Goal: Task Accomplishment & Management: Complete application form

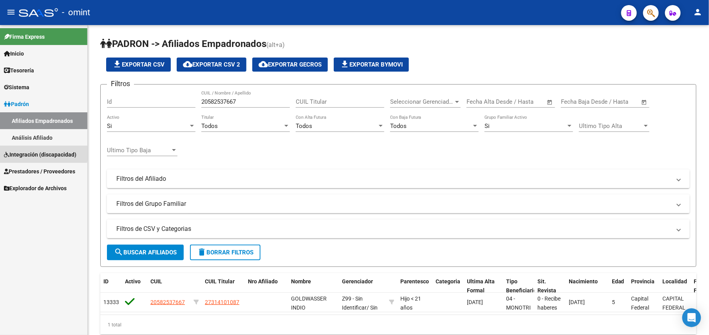
click at [29, 152] on span "Integración (discapacidad)" at bounding box center [40, 154] width 72 height 9
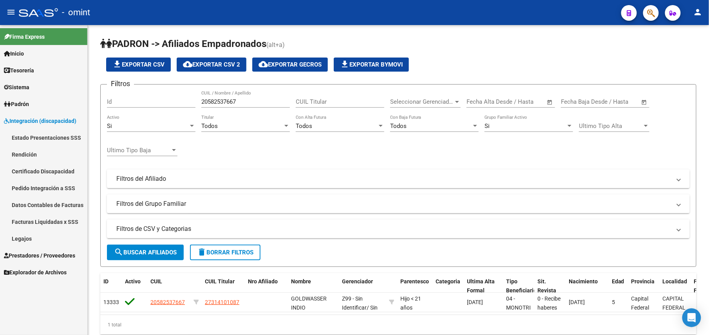
click at [38, 171] on link "Certificado Discapacidad" at bounding box center [43, 171] width 87 height 17
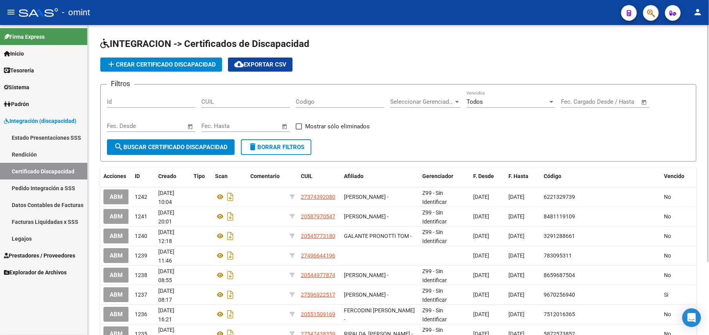
click at [218, 101] on input "CUIL" at bounding box center [245, 101] width 88 height 7
paste input "20-58253766-7"
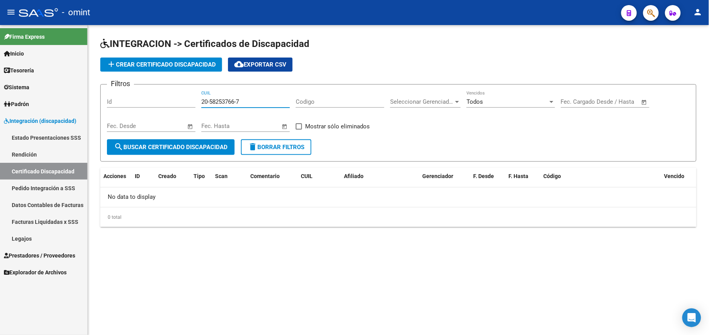
type input "20-58253766-7"
click at [152, 65] on span "add Crear Certificado Discapacidad" at bounding box center [160, 64] width 109 height 7
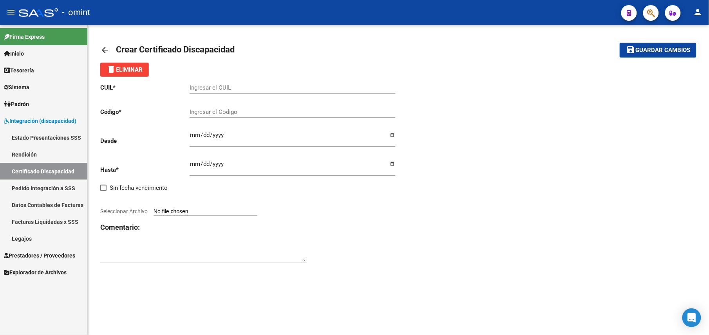
click at [213, 88] on input "Ingresar el CUIL" at bounding box center [292, 87] width 206 height 7
paste input "20-58253766-7"
type input "20-58253766-7"
click at [474, 140] on div "CUIL * 20-58253766-7 Ingresar el CUIL Código * Ingresar el Codigo Desde Ingresa…" at bounding box center [398, 174] width 596 height 194
click at [207, 109] on input "Ingresar el Codigo" at bounding box center [292, 111] width 206 height 7
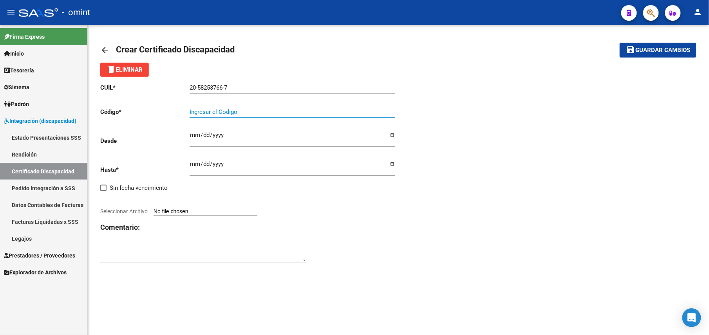
paste input "3180595654"
type input "3180595654"
click at [448, 138] on div "CUIL * 20-58253766-7 Ingresar el CUIL Código * 3180595654 Ingresar el Codigo De…" at bounding box center [398, 174] width 596 height 194
click at [192, 135] on input "Ingresar fec. Desde" at bounding box center [292, 138] width 206 height 13
click at [191, 164] on input "Ingresar fec. Hasta" at bounding box center [292, 167] width 206 height 13
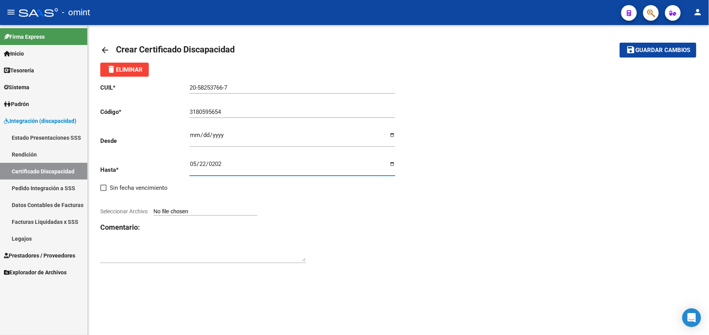
type input "[DATE]"
click at [491, 184] on div "CUIL * 20-58253766-7 Ingresar el CUIL Código * 3180595654 Ingresar el Codigo De…" at bounding box center [398, 174] width 596 height 194
click at [212, 209] on input "Seleccionar Archivo" at bounding box center [205, 211] width 104 height 7
type input "C:\fakepath\CUD.jpeg"
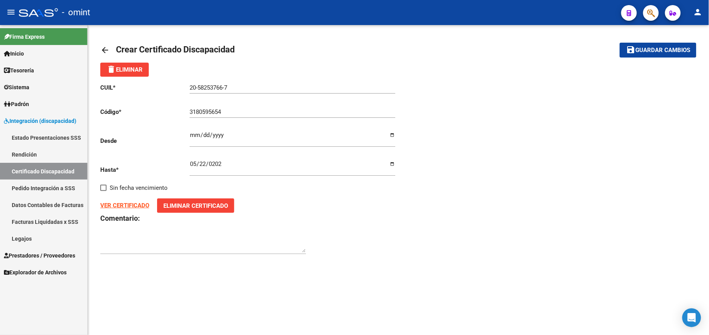
click at [188, 135] on div "CUIL * 20-58253766-7 Ingresar el CUIL Código * 3180595654 Ingresar el Codigo De…" at bounding box center [249, 169] width 298 height 185
drag, startPoint x: 188, startPoint y: 135, endPoint x: 193, endPoint y: 137, distance: 4.7
click at [193, 137] on div "CUIL * 20-58253766-7 Ingresar el CUIL Código * 3180595654 Ingresar el Codigo De…" at bounding box center [249, 169] width 298 height 185
click at [193, 137] on input "Ingresar fec. Desde" at bounding box center [292, 138] width 206 height 13
type input "0265-05-22"
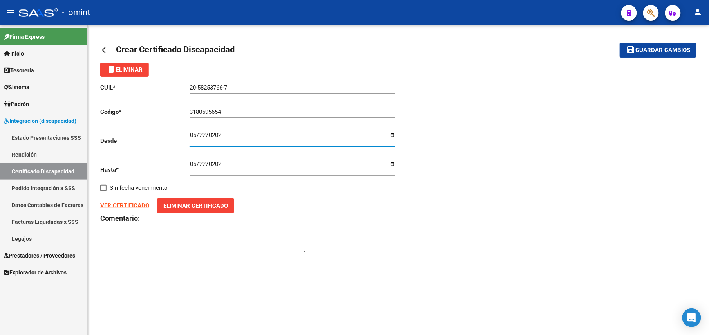
type input "[DATE]"
click at [469, 125] on div "CUIL * 20-58253766-7 Ingresar el CUIL Código * 3180595654 Ingresar el Codigo De…" at bounding box center [398, 169] width 596 height 185
click at [648, 55] on button "save Guardar cambios" at bounding box center [657, 50] width 77 height 14
click at [103, 48] on mat-icon "arrow_back" at bounding box center [104, 49] width 9 height 9
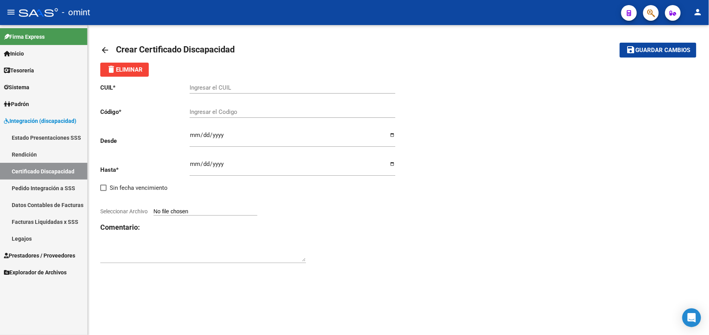
click at [103, 48] on mat-icon "arrow_back" at bounding box center [104, 49] width 9 height 9
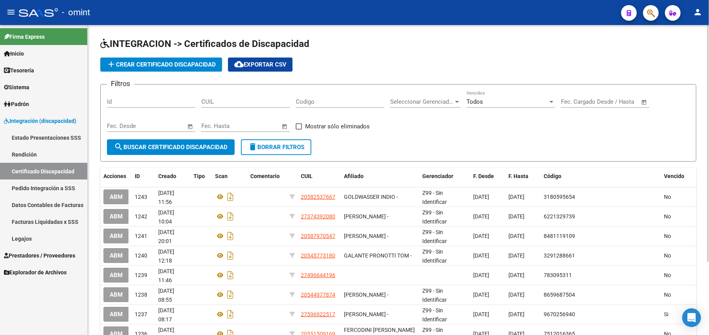
click at [32, 234] on link "Legajos" at bounding box center [43, 238] width 87 height 17
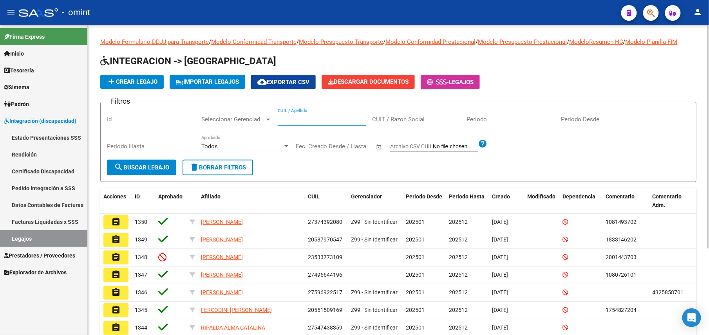
click at [309, 118] on input "CUIL / Apellido" at bounding box center [322, 119] width 88 height 7
paste input "3180595654"
drag, startPoint x: 320, startPoint y: 117, endPoint x: 240, endPoint y: 120, distance: 79.9
click at [241, 119] on div "Filtros Id Seleccionar Gerenciador Seleccionar Gerenciador 3180595654 CUIL / Ap…" at bounding box center [398, 133] width 583 height 51
paste input "20582537667"
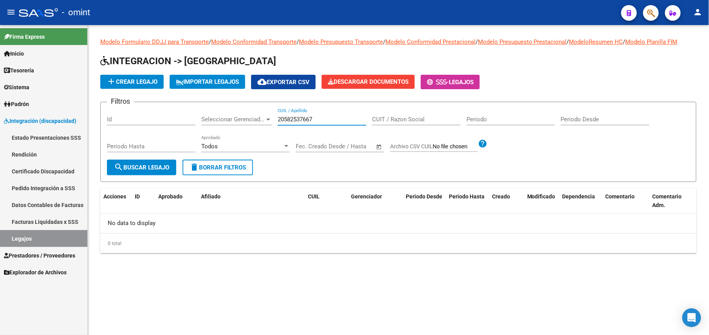
type input "20582537667"
click at [133, 87] on button "add Crear Legajo" at bounding box center [131, 82] width 63 height 14
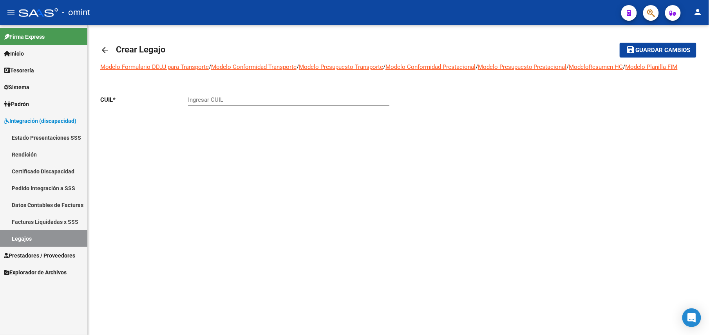
click at [232, 95] on div "Ingresar CUIL" at bounding box center [288, 97] width 201 height 17
click at [232, 96] on input "Ingresar CUIL" at bounding box center [288, 99] width 201 height 7
paste input "20-58253766-7"
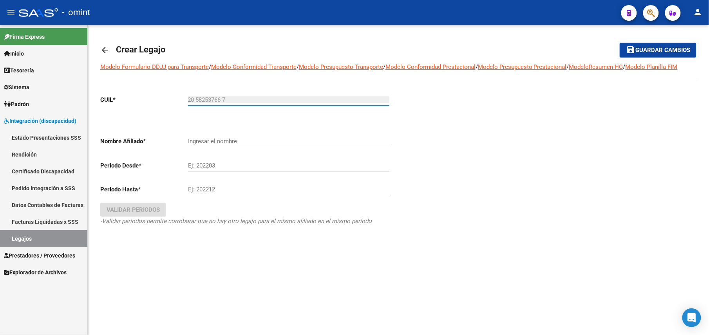
type input "20-58253766-7"
click at [408, 130] on div at bounding box center [547, 171] width 298 height 165
type input "GOLDWASSER INDIO"
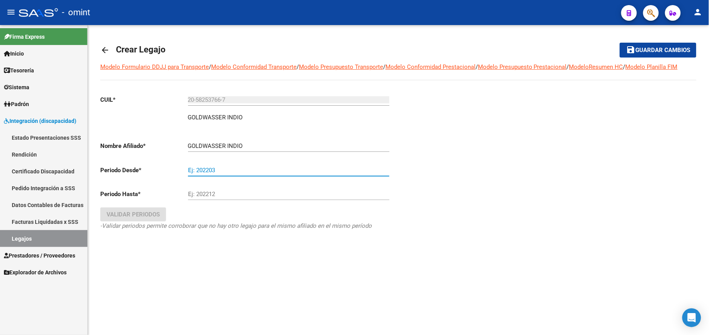
click at [225, 170] on input "Ej: 202203" at bounding box center [288, 170] width 201 height 7
type input "202501"
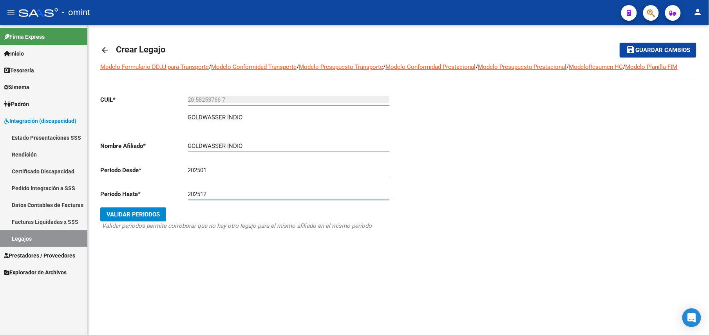
type input "202512"
click at [133, 215] on span "Validar Periodos" at bounding box center [132, 214] width 53 height 7
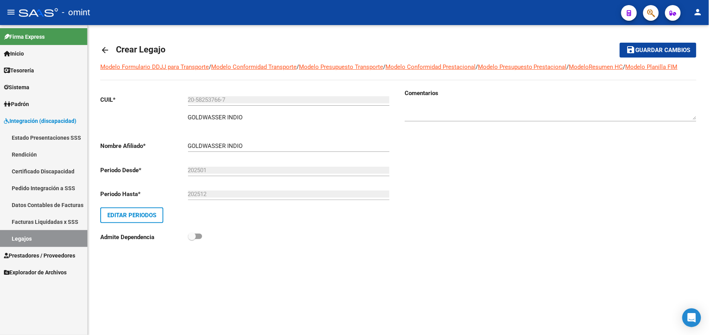
click at [482, 111] on textarea at bounding box center [550, 112] width 292 height 16
paste textarea "4827427802"
type textarea "4827427802"
click at [655, 52] on span "Guardar cambios" at bounding box center [662, 50] width 55 height 7
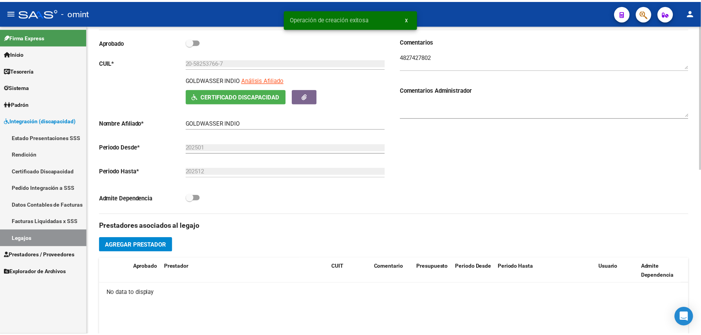
scroll to position [209, 0]
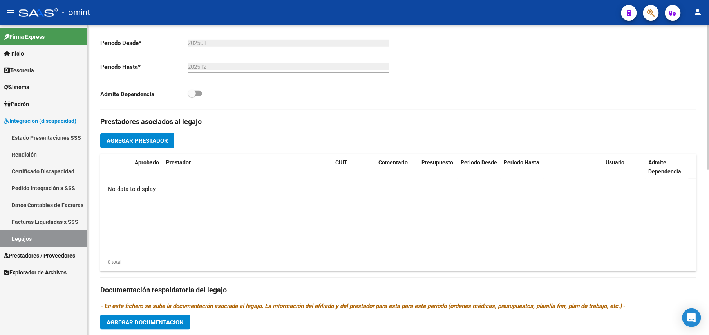
click at [133, 140] on span "Agregar Prestador" at bounding box center [136, 140] width 61 height 7
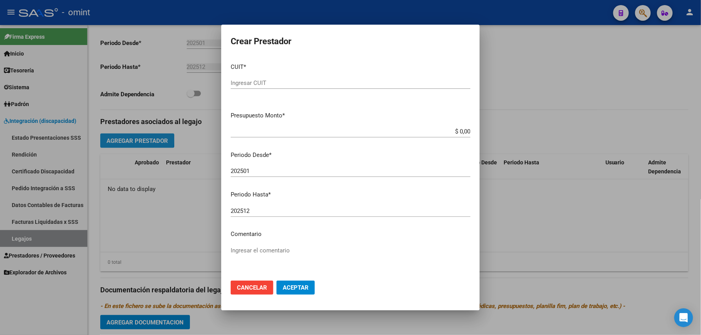
scroll to position [218, 0]
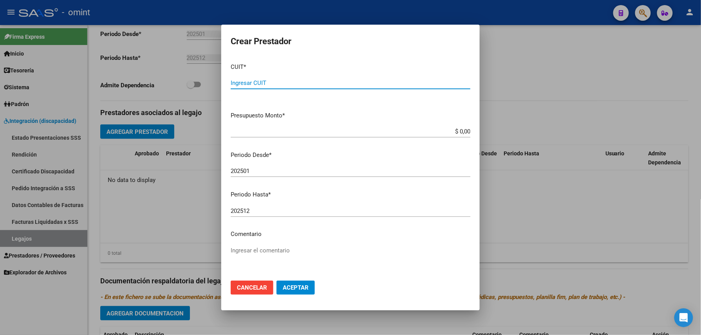
paste input "30-71479267-5"
type input "30-71479267-5"
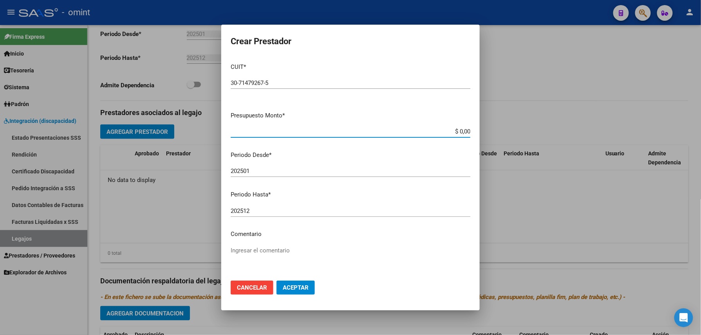
drag, startPoint x: 425, startPoint y: 130, endPoint x: 511, endPoint y: 126, distance: 86.2
click at [511, 128] on div "Crear Prestador CUIT * 30-71479267-5 Ingresar CUIT ARCA Padrón Presupuesto Mont…" at bounding box center [350, 167] width 701 height 335
paste input "475830.36"
type input "$ 475.830,36"
click at [294, 171] on input "202501" at bounding box center [351, 171] width 240 height 7
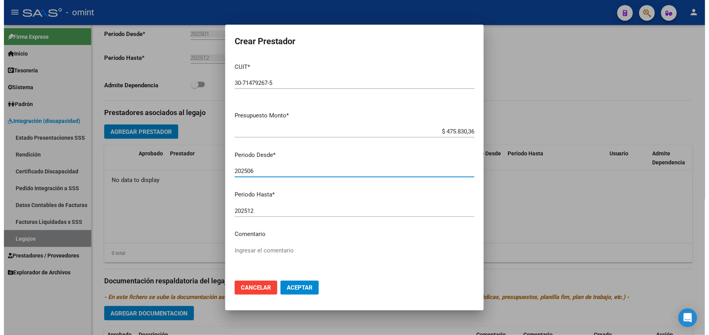
scroll to position [51, 0]
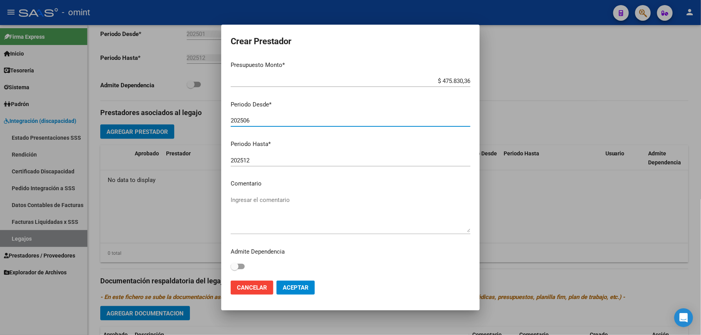
type input "202506"
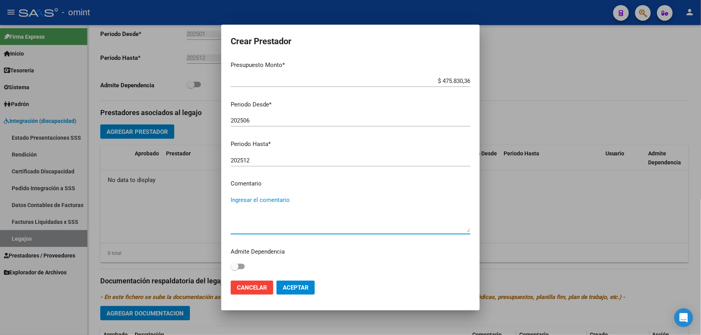
click at [286, 215] on textarea "Ingresar el comentario" at bounding box center [351, 214] width 240 height 37
paste textarea "Módulo de Apoyo a la Integración Escolar (Equipo)"
type textarea "Módulo de Apoyo a la Integración Escolar (Equipo)"
click at [302, 284] on span "Aceptar" at bounding box center [296, 287] width 26 height 7
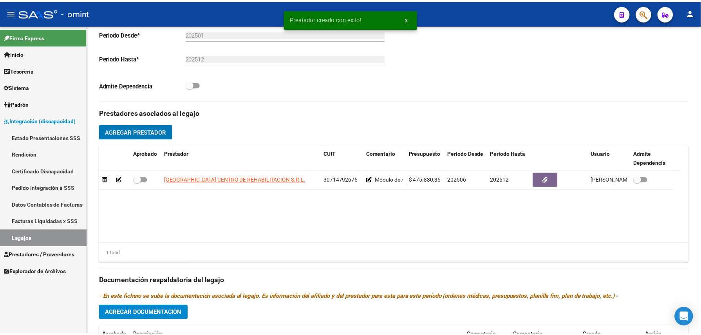
scroll to position [209, 0]
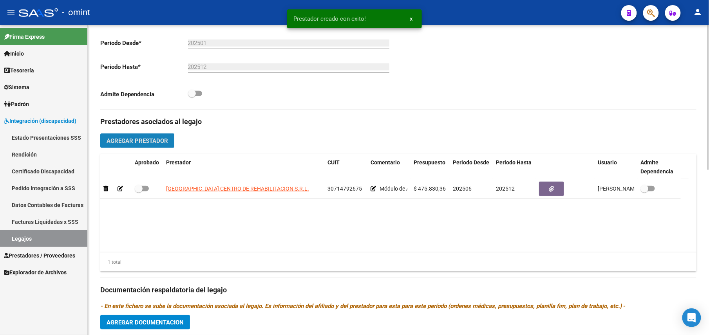
click at [149, 144] on span "Agregar Prestador" at bounding box center [136, 140] width 61 height 7
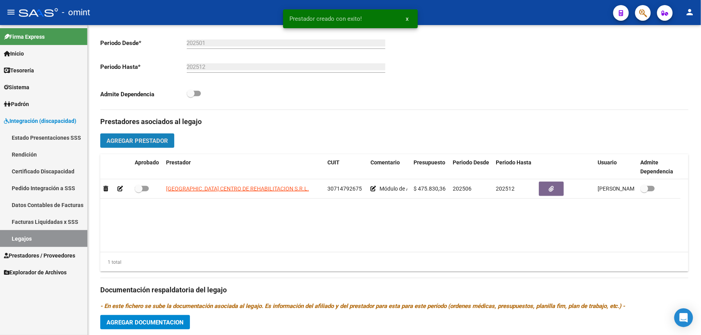
scroll to position [218, 0]
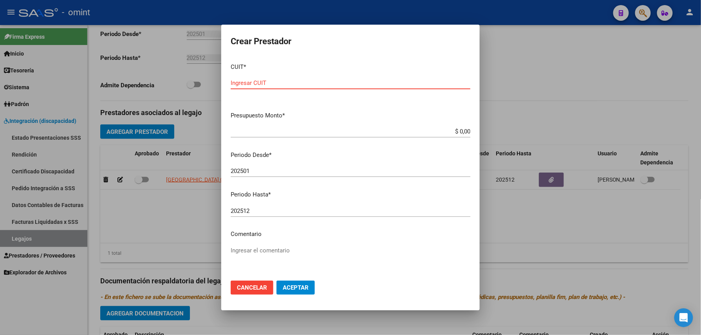
paste input "27-32322803-0"
type input "27-32322803-0"
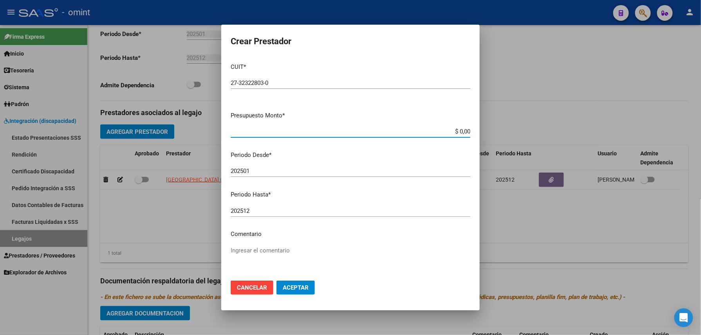
drag, startPoint x: 417, startPoint y: 130, endPoint x: 503, endPoint y: 124, distance: 86.3
click at [503, 125] on div "Crear Prestador CUIT * 27-32322803-0 Ingresar CUIT ARCA Padrón Presupuesto Mont…" at bounding box center [350, 167] width 701 height 335
paste input "98964.88"
type input "$ 98.964,88"
click at [272, 169] on input "202501" at bounding box center [351, 171] width 240 height 7
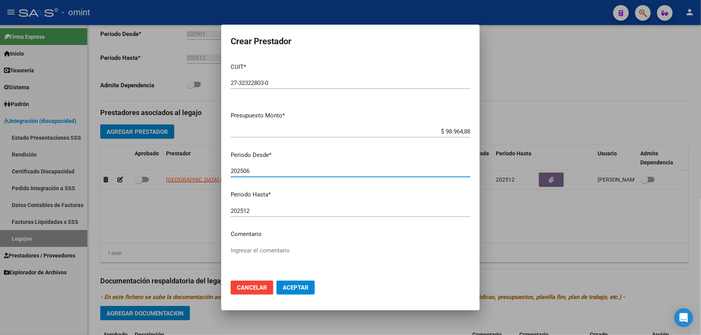
type input "202506"
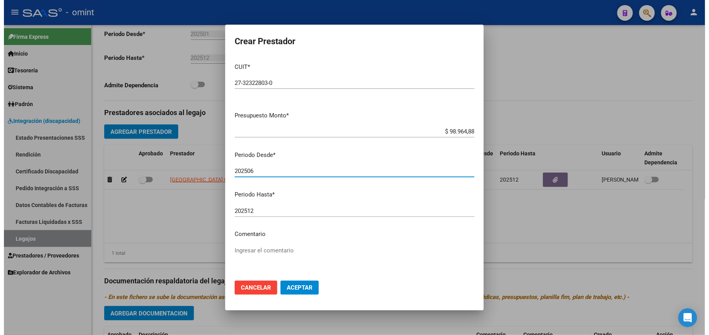
scroll to position [51, 0]
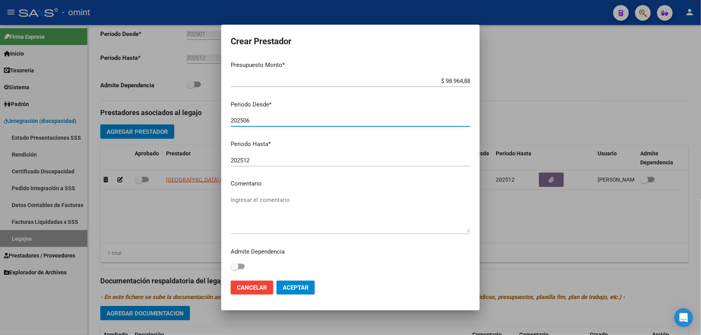
click at [257, 198] on textarea "Ingresar el comentario" at bounding box center [351, 214] width 240 height 37
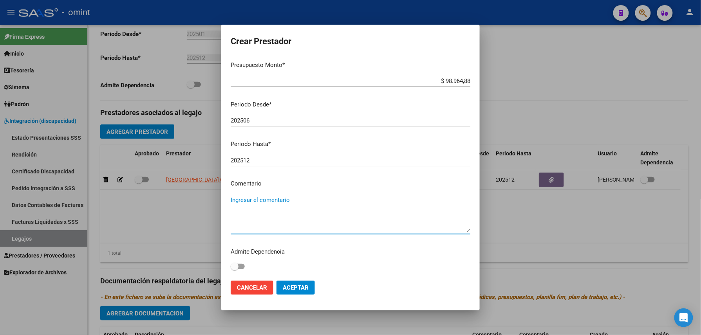
paste textarea "Terapia ocupacional 8 ses mensuales"
type textarea "Terapia ocupacional 8 ses mensuales"
click at [303, 287] on span "Aceptar" at bounding box center [296, 287] width 26 height 7
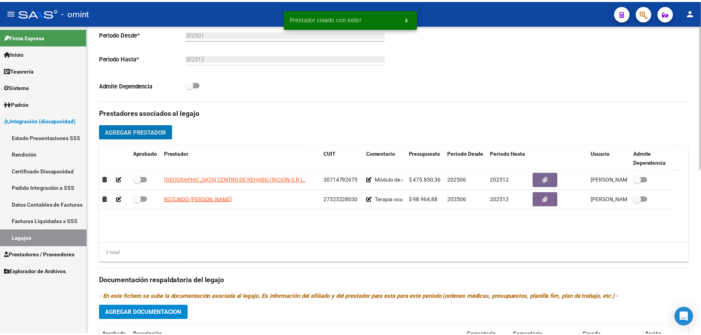
scroll to position [209, 0]
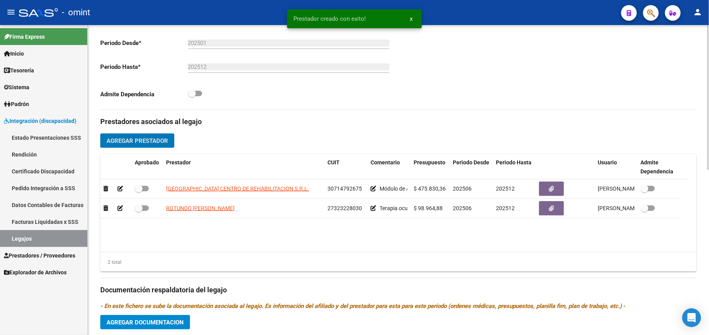
click at [138, 144] on span "Agregar Prestador" at bounding box center [136, 140] width 61 height 7
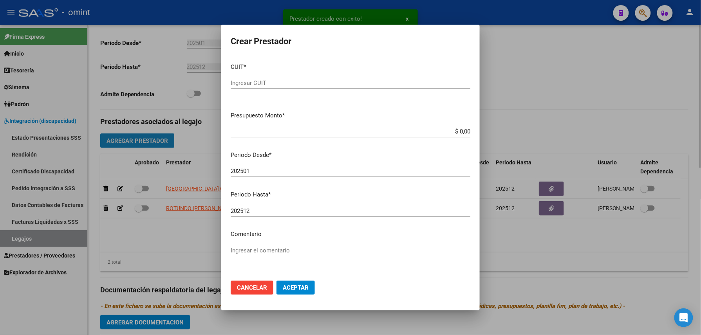
scroll to position [218, 0]
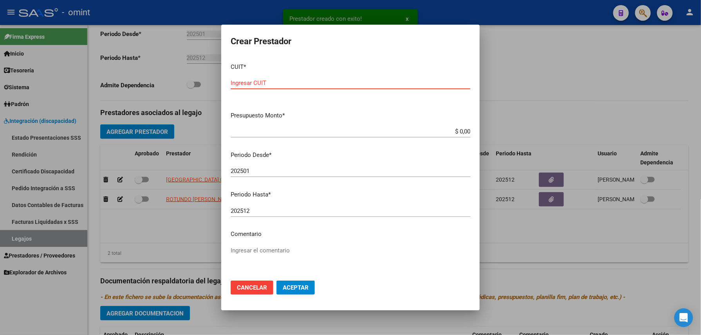
paste input "23-36293049-9"
type input "23-36293049-9"
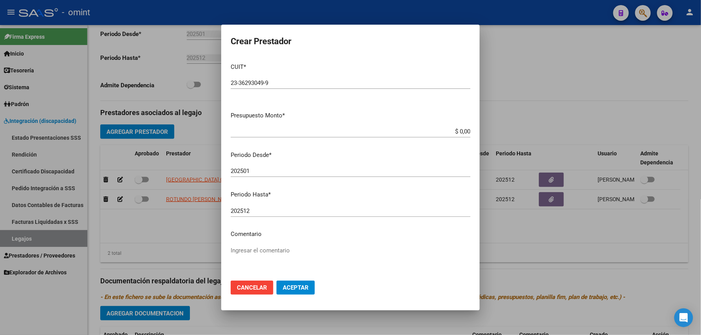
drag, startPoint x: 370, startPoint y: 122, endPoint x: 480, endPoint y: 124, distance: 109.2
click at [480, 124] on div "Crear Prestador CUIT * 23-36293049-9 Ingresar CUIT ARCA Padrón Presupuesto Mont…" at bounding box center [350, 167] width 701 height 335
drag, startPoint x: 480, startPoint y: 124, endPoint x: 442, endPoint y: 132, distance: 38.7
click at [442, 131] on input "$ 0,00" at bounding box center [351, 131] width 240 height 7
drag, startPoint x: 440, startPoint y: 132, endPoint x: 486, endPoint y: 128, distance: 45.9
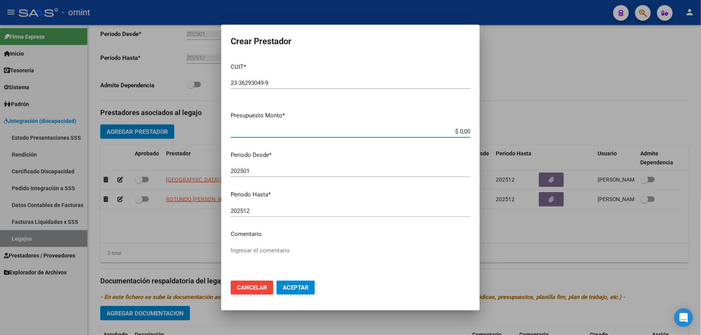
click at [486, 128] on div "Crear Prestador CUIT * 23-36293049-9 Ingresar CUIT ARCA Padrón Presupuesto Mont…" at bounding box center [350, 167] width 701 height 335
paste input "98964.88"
type input "$ 98.964,88"
drag, startPoint x: 258, startPoint y: 166, endPoint x: 262, endPoint y: 166, distance: 3.9
click at [258, 166] on div "202501 Ingresar el periodo" at bounding box center [351, 171] width 240 height 12
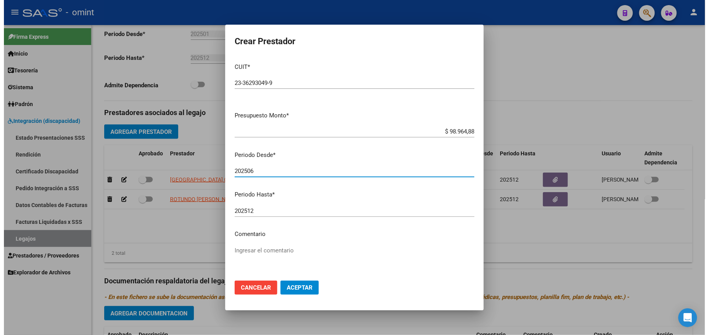
scroll to position [51, 0]
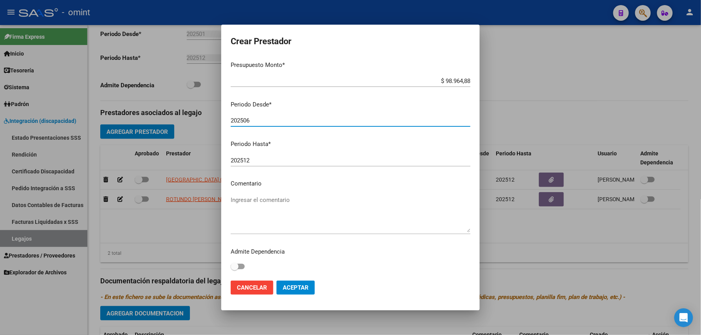
type input "202506"
click at [242, 219] on textarea "Ingresar el comentario" at bounding box center [351, 214] width 240 height 37
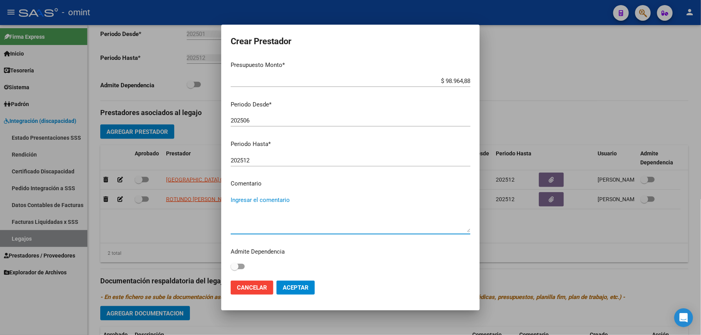
paste textarea "Psicología 8 ses mensuales"
type textarea "Psicología 8 ses mensuales"
click at [294, 290] on span "Aceptar" at bounding box center [296, 287] width 26 height 7
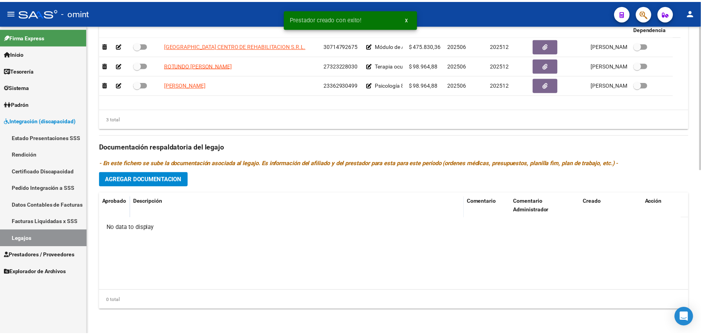
scroll to position [301, 0]
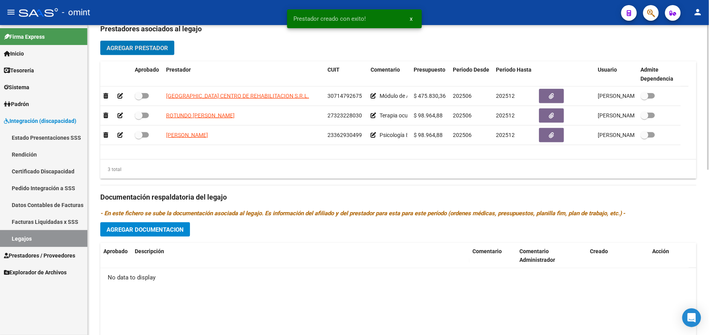
click at [159, 222] on div "Prestadores asociados al legajo Agregar Prestador Aprobado Prestador CUIT Comen…" at bounding box center [398, 192] width 596 height 350
click at [159, 227] on button "Agregar Documentacion" at bounding box center [145, 229] width 90 height 14
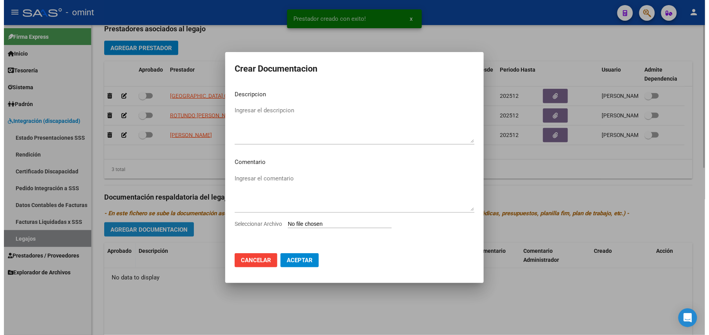
scroll to position [310, 0]
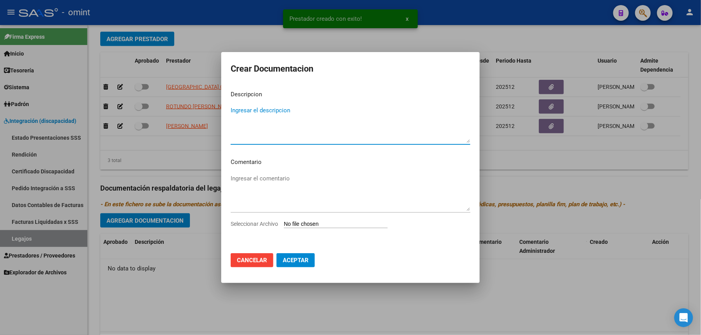
click at [324, 218] on div "Ingresar el comentario" at bounding box center [351, 196] width 240 height 47
click at [324, 222] on input "Seleccionar Archivo" at bounding box center [336, 224] width 104 height 7
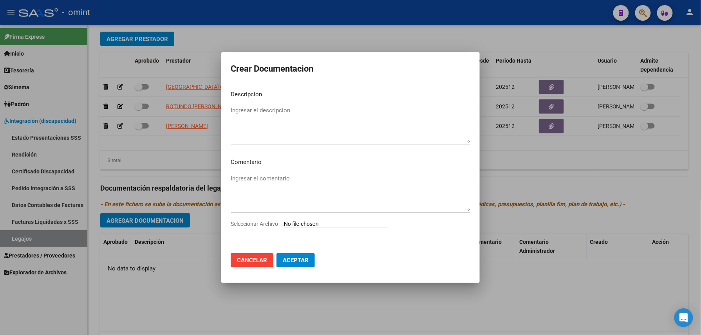
type input "C:\fakepath\CAR.jpg"
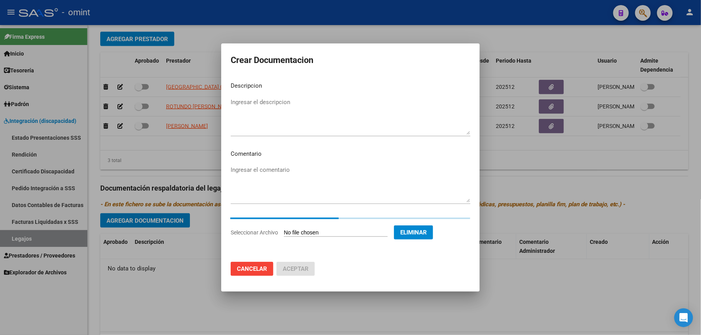
click at [281, 94] on mat-dialog-content "Descripcion Ingresar el descripcion Comentario Ingresar el comentario Seleccion…" at bounding box center [350, 166] width 258 height 180
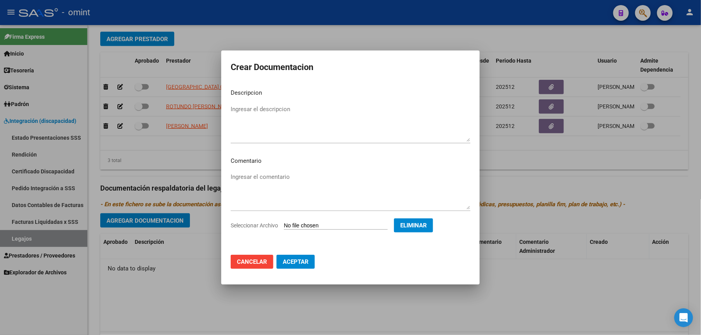
click at [280, 105] on textarea "Ingresar el descripcion" at bounding box center [351, 123] width 240 height 37
type textarea "CAR"
click at [294, 258] on span "Aceptar" at bounding box center [296, 261] width 26 height 7
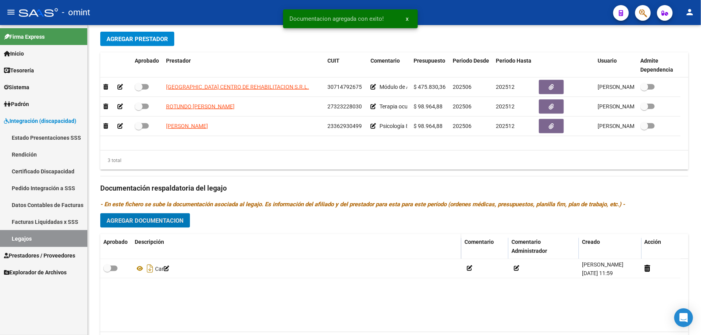
scroll to position [301, 0]
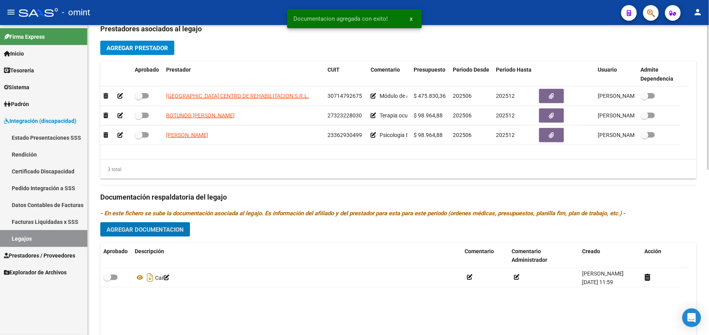
click at [162, 233] on span "Agregar Documentacion" at bounding box center [144, 229] width 77 height 7
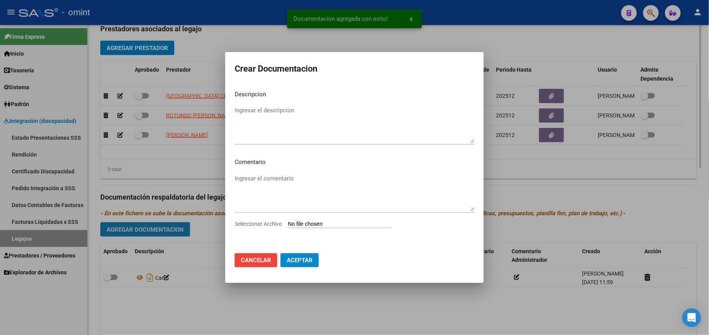
scroll to position [310, 0]
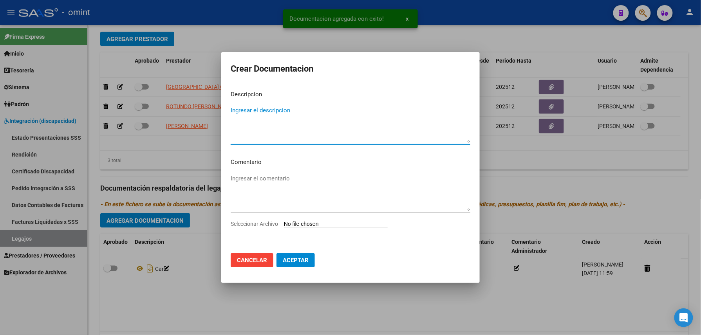
click at [309, 222] on input "Seleccionar Archivo" at bounding box center [336, 224] width 104 height 7
type input "C:\fakepath\RHC.pdf"
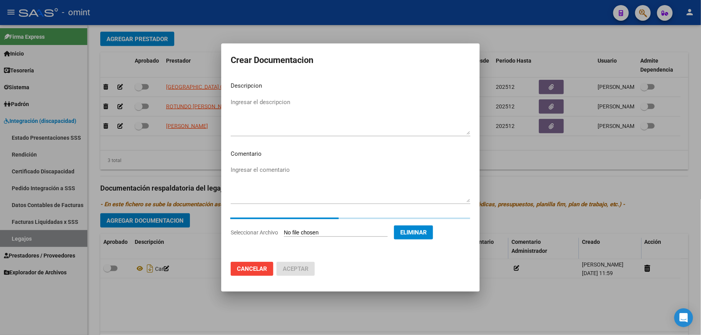
click at [267, 115] on textarea "Ingresar el descripcion" at bounding box center [351, 116] width 240 height 37
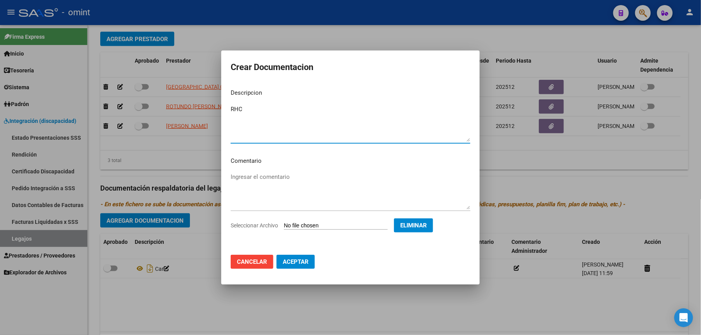
type textarea "RHC"
click at [292, 261] on span "Aceptar" at bounding box center [296, 261] width 26 height 7
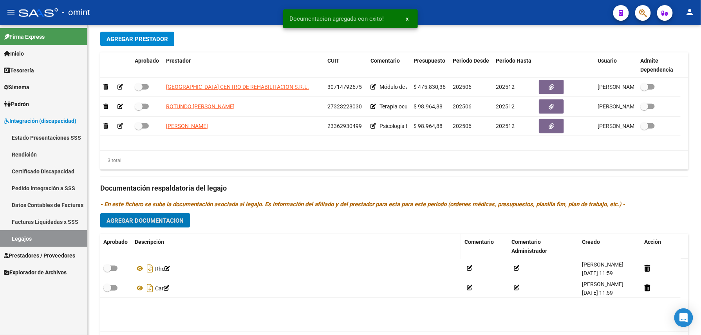
scroll to position [301, 0]
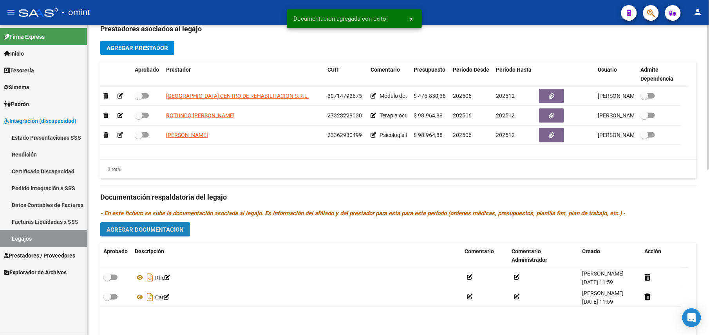
click at [159, 236] on button "Agregar Documentacion" at bounding box center [145, 229] width 90 height 14
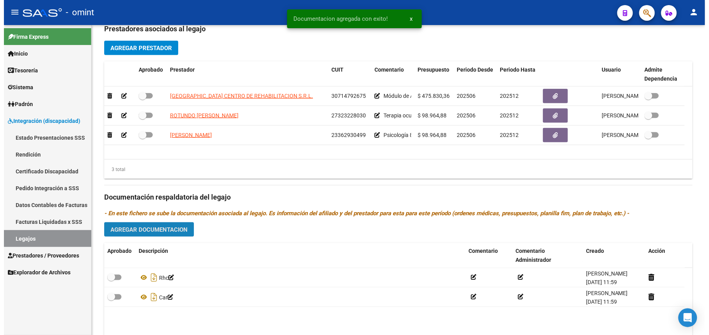
scroll to position [310, 0]
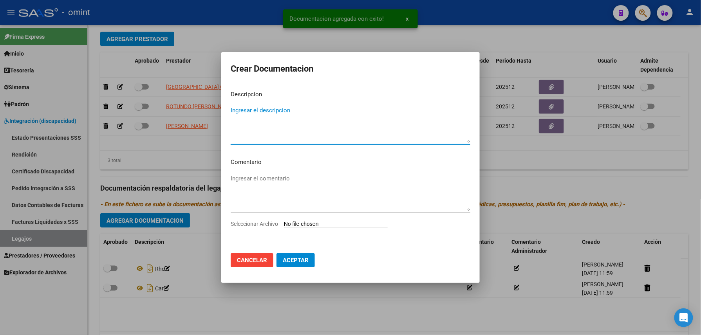
click at [307, 225] on input "Seleccionar Archivo" at bounding box center [336, 224] width 104 height 7
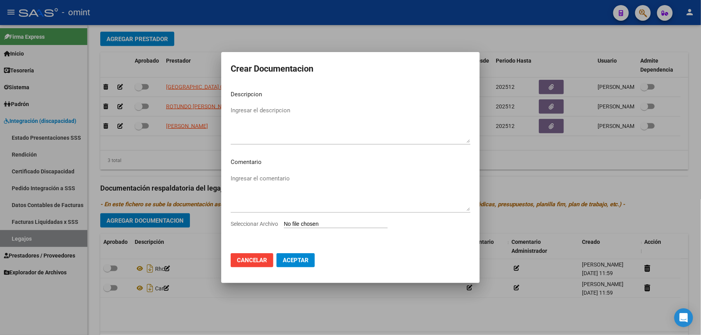
type input "C:\fakepath\MAIE.pdf"
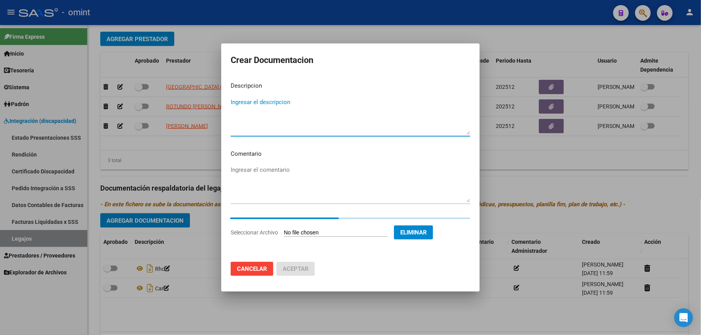
click at [277, 107] on textarea "Ingresar el descripcion" at bounding box center [351, 116] width 240 height 37
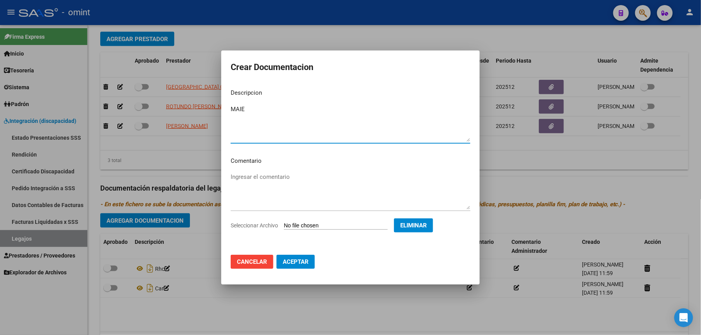
type textarea "MAIE"
click at [294, 266] on button "Aceptar" at bounding box center [295, 262] width 38 height 14
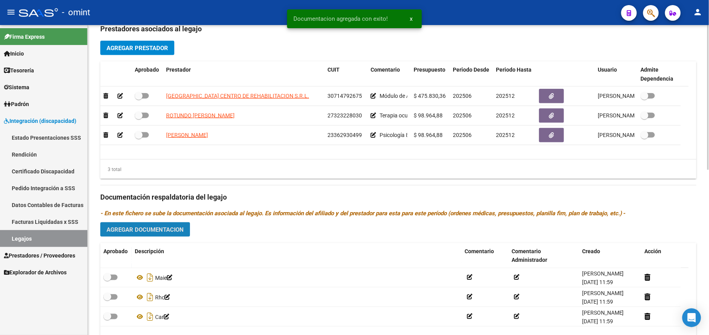
click at [153, 231] on span "Agregar Documentacion" at bounding box center [144, 229] width 77 height 7
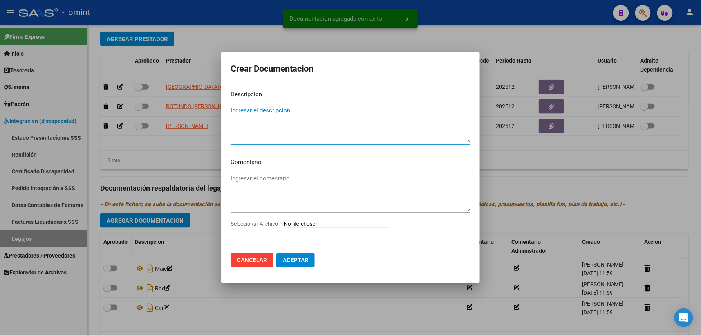
click at [298, 223] on input "Seleccionar Archivo" at bounding box center [336, 224] width 104 height 7
type input "C:\fakepath\Psicologia.pdf"
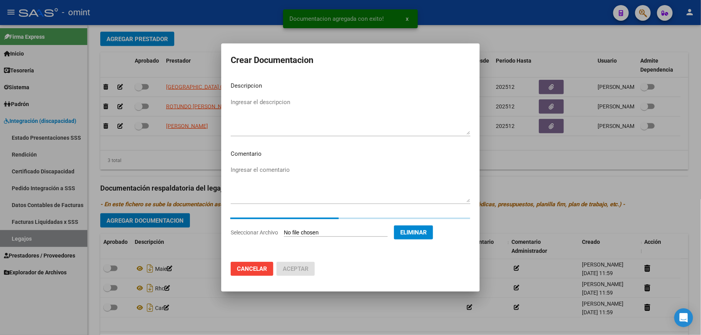
click at [278, 110] on textarea "Ingresar el descripcion" at bounding box center [351, 116] width 240 height 37
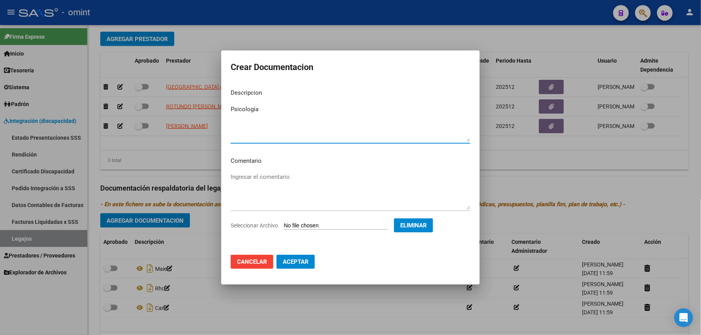
type textarea "Psicología"
click at [301, 258] on span "Aceptar" at bounding box center [296, 261] width 26 height 7
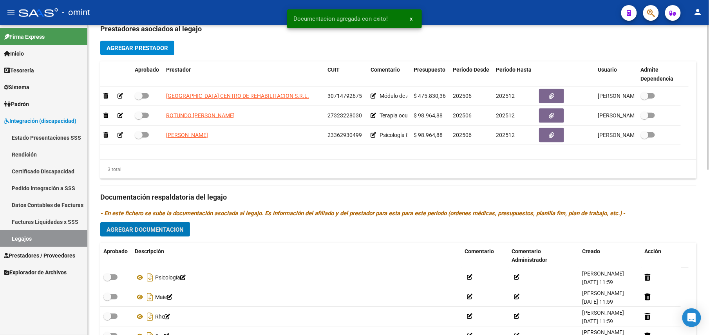
click at [154, 231] on span "Agregar Documentacion" at bounding box center [144, 229] width 77 height 7
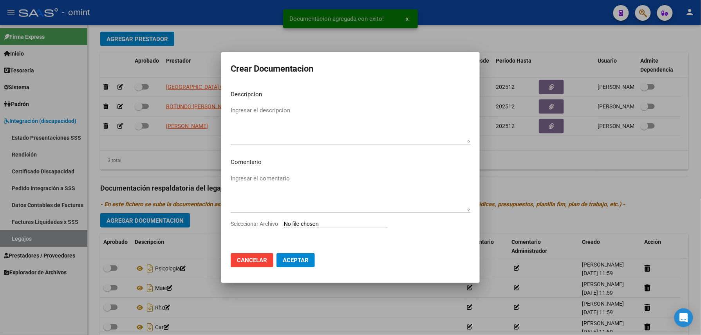
click at [307, 223] on input "Seleccionar Archivo" at bounding box center [336, 224] width 104 height 7
type input "C:\fakepath\TO.pdf"
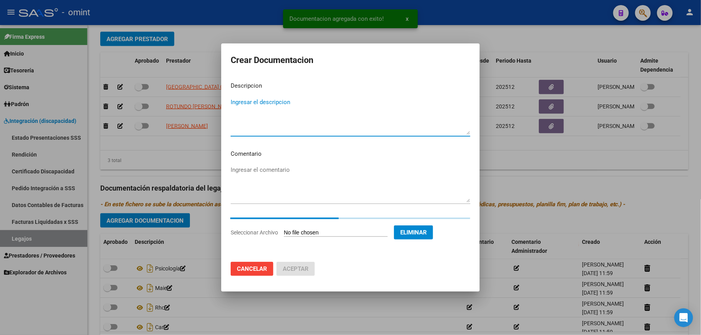
click at [276, 108] on textarea "Ingresar el descripcion" at bounding box center [351, 116] width 240 height 37
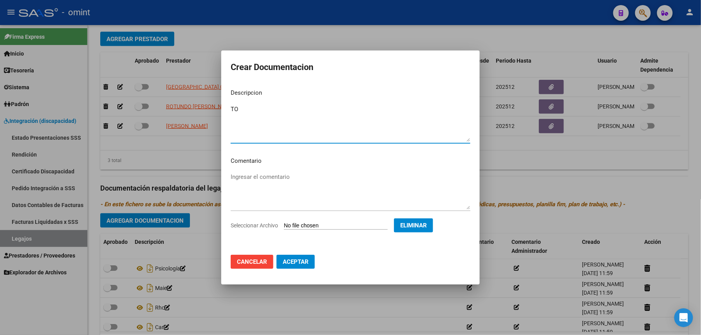
type textarea "TO"
click at [302, 265] on button "Aceptar" at bounding box center [295, 262] width 38 height 14
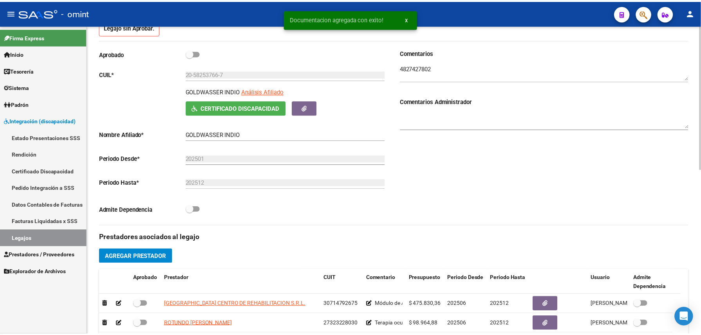
scroll to position [197, 0]
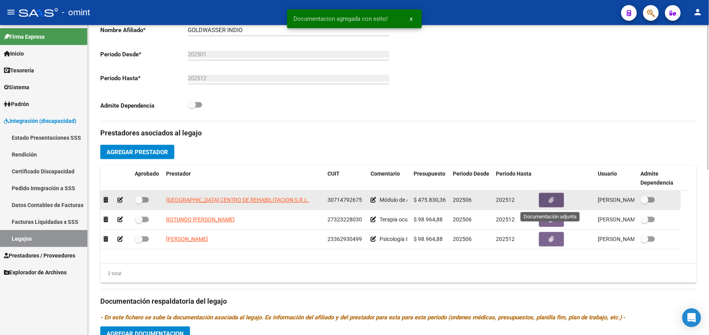
click at [545, 201] on button "button" at bounding box center [551, 200] width 25 height 14
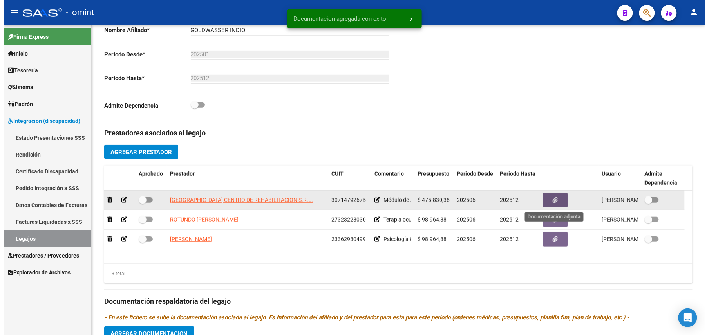
scroll to position [206, 0]
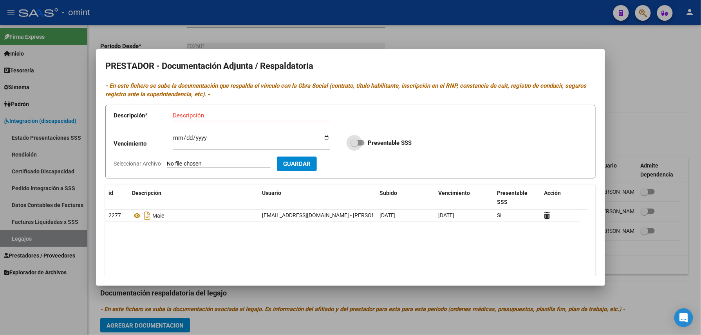
click at [357, 142] on span at bounding box center [357, 142] width 14 height 5
click at [354, 146] on input "Presentable SSS" at bounding box center [354, 146] width 0 height 0
checkbox input "true"
click at [175, 137] on input "Ingresar vencimiento" at bounding box center [251, 141] width 157 height 13
type input "[DATE]"
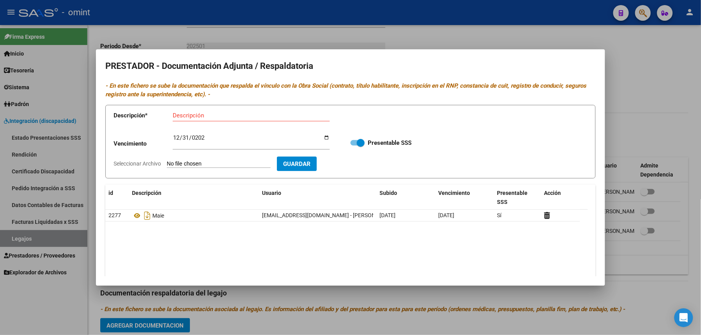
click at [247, 162] on input "Seleccionar Archivo" at bounding box center [219, 164] width 104 height 7
type input "C:\fakepath\MAIE - prestador.pdf"
click at [208, 114] on input "Descripción" at bounding box center [251, 115] width 157 height 7
type input "CAT/CBU/ARCA"
click at [362, 160] on button "Guardar" at bounding box center [342, 164] width 40 height 14
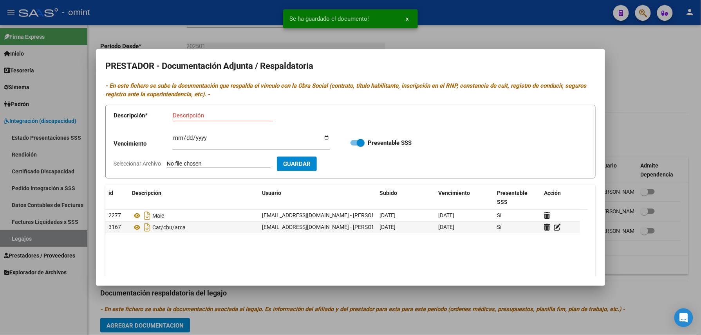
click at [639, 84] on div at bounding box center [350, 167] width 701 height 335
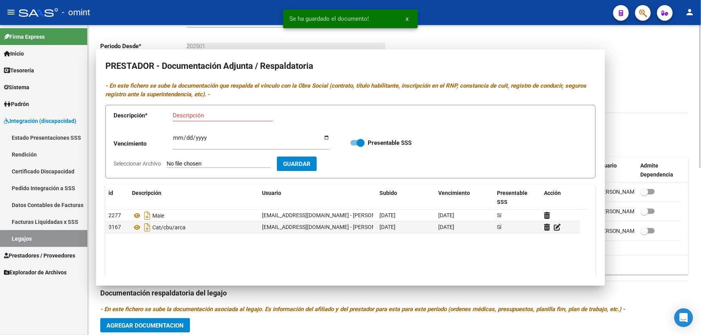
scroll to position [197, 0]
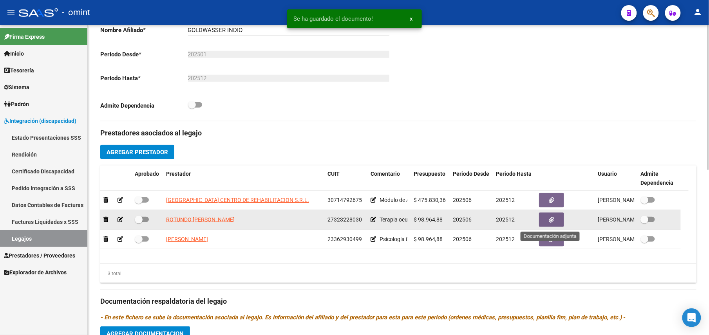
click at [542, 220] on button "button" at bounding box center [551, 220] width 25 height 14
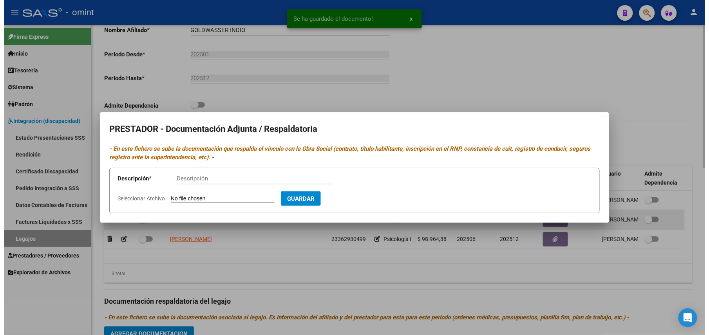
scroll to position [206, 0]
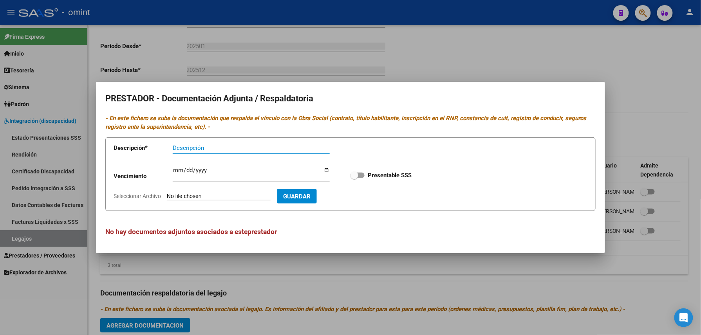
click at [229, 197] on input "Seleccionar Archivo" at bounding box center [219, 196] width 104 height 7
type input "C:\fakepath\TO prestador.pdf"
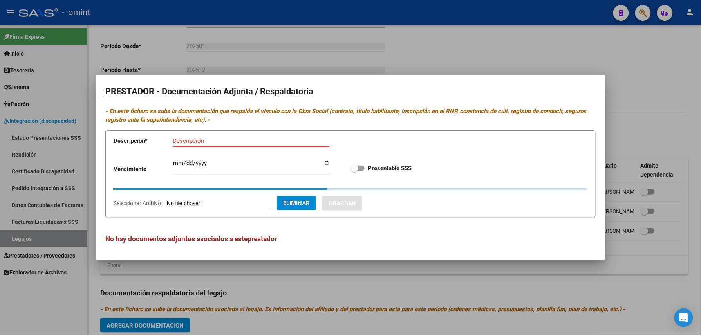
click at [201, 143] on input "Descripción" at bounding box center [251, 140] width 157 height 7
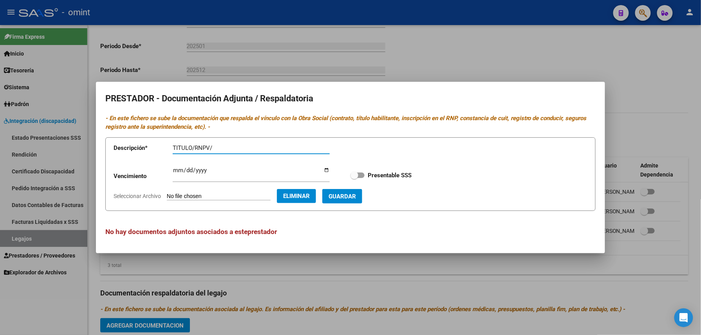
click at [238, 146] on input "TITULO/RNPV/" at bounding box center [251, 147] width 157 height 7
type input "TITULO/RNPV/CBU/ARCA"
click at [354, 176] on span at bounding box center [354, 175] width 8 height 8
click at [354, 178] on input "Presentable SSS" at bounding box center [354, 178] width 0 height 0
checkbox input "true"
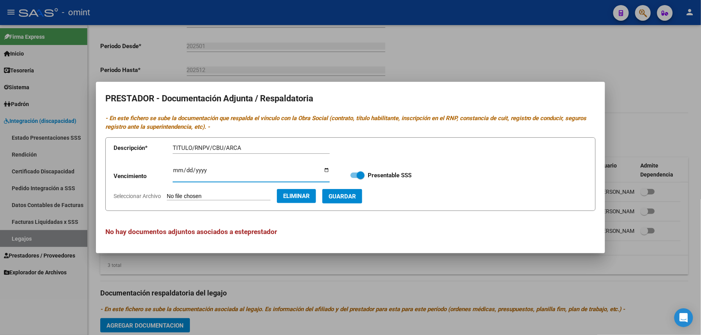
click at [174, 168] on input "Ingresar vencimiento" at bounding box center [251, 173] width 157 height 13
type input "[DATE]"
click at [362, 192] on button "Guardar" at bounding box center [342, 196] width 40 height 14
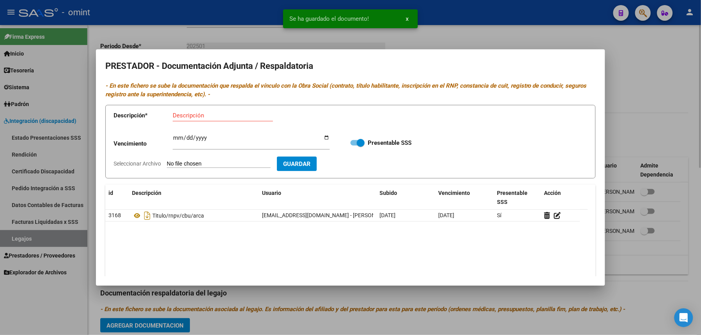
click at [644, 96] on div at bounding box center [350, 167] width 701 height 335
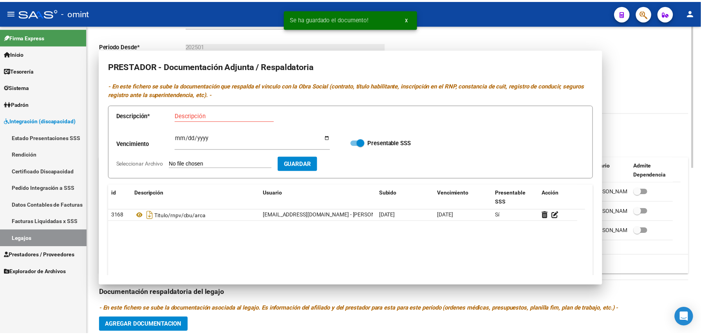
scroll to position [197, 0]
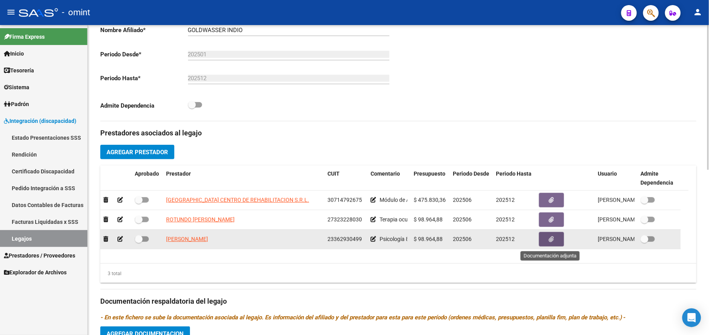
click at [549, 240] on icon "button" at bounding box center [551, 239] width 5 height 6
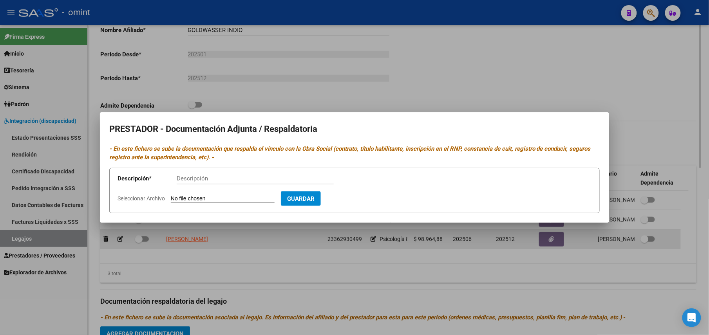
scroll to position [206, 0]
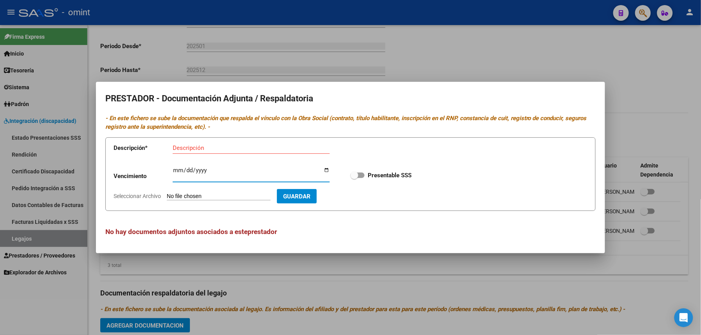
drag, startPoint x: 176, startPoint y: 169, endPoint x: 181, endPoint y: 169, distance: 4.7
click at [177, 169] on input "Ingresar vencimiento" at bounding box center [251, 173] width 157 height 13
type input "[DATE]"
click at [355, 177] on span at bounding box center [354, 175] width 8 height 8
click at [354, 178] on input "Presentable SSS" at bounding box center [354, 178] width 0 height 0
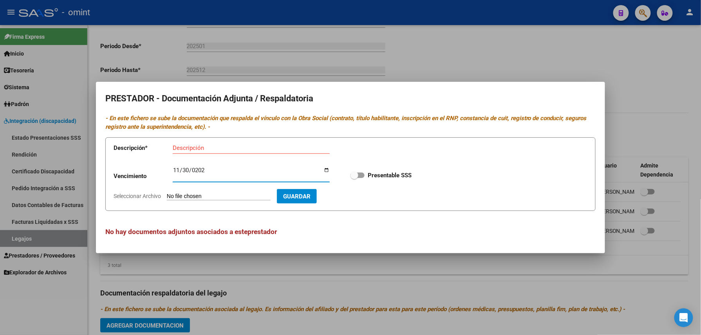
checkbox input "true"
click at [221, 200] on input "Seleccionar Archivo" at bounding box center [219, 196] width 104 height 7
type input "C:\fakepath\Psicologia - prestador.pdf"
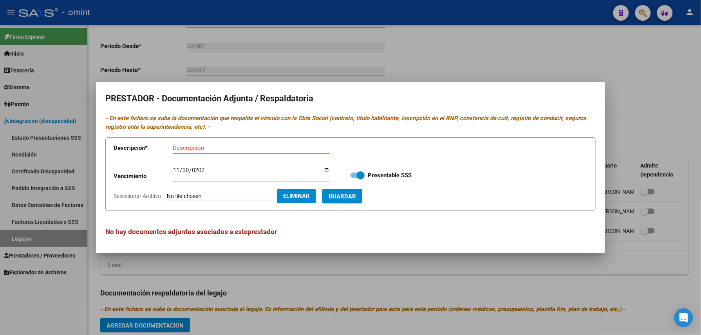
click at [197, 144] on input "Descripción" at bounding box center [251, 147] width 157 height 7
type input "TITLO/RNPV/CBU/ARCA"
click at [356, 194] on span "Guardar" at bounding box center [341, 196] width 27 height 7
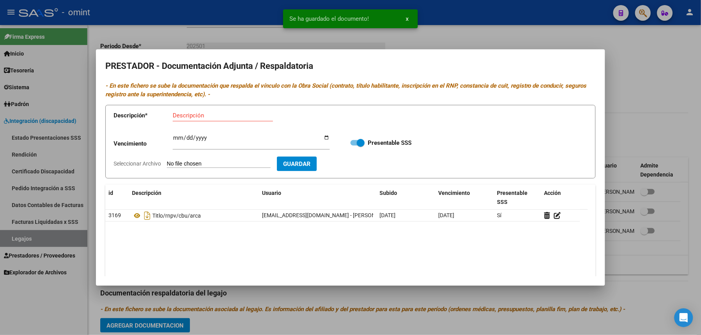
click at [656, 73] on div at bounding box center [350, 167] width 701 height 335
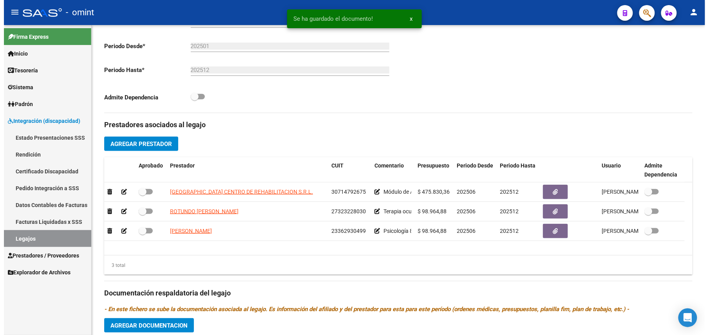
scroll to position [197, 0]
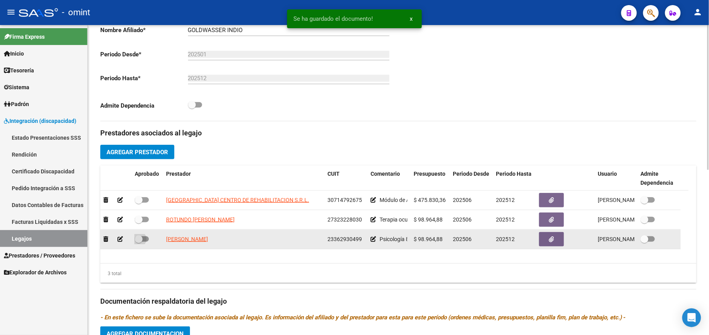
click at [138, 244] on label at bounding box center [142, 239] width 14 height 9
click at [138, 242] on input "checkbox" at bounding box center [138, 242] width 0 height 0
checkbox input "true"
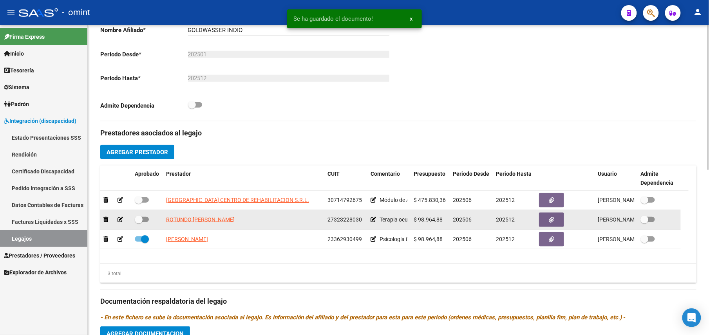
click at [139, 222] on span at bounding box center [139, 220] width 8 height 8
click at [139, 222] on input "checkbox" at bounding box center [138, 222] width 0 height 0
checkbox input "true"
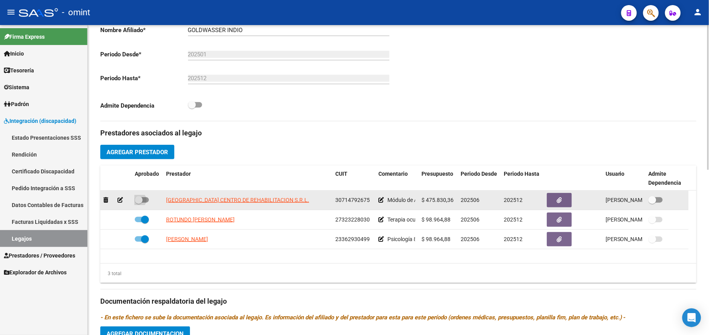
click at [141, 204] on span at bounding box center [139, 200] width 8 height 8
click at [139, 203] on input "checkbox" at bounding box center [138, 203] width 0 height 0
checkbox input "true"
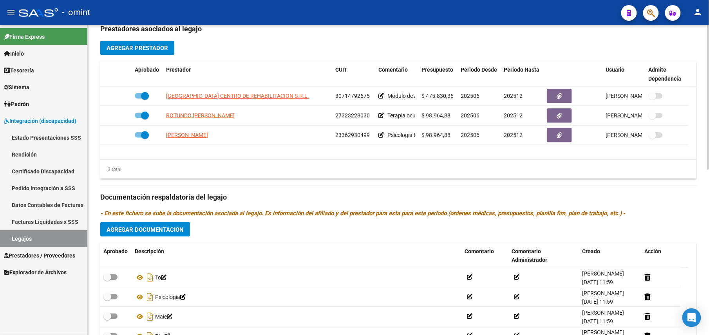
scroll to position [354, 0]
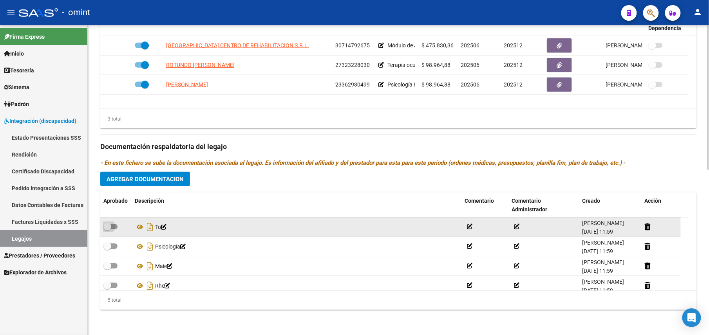
drag, startPoint x: 111, startPoint y: 226, endPoint x: 112, endPoint y: 232, distance: 5.5
click at [112, 226] on span at bounding box center [110, 226] width 14 height 5
click at [107, 230] on input "checkbox" at bounding box center [107, 230] width 0 height 0
checkbox input "true"
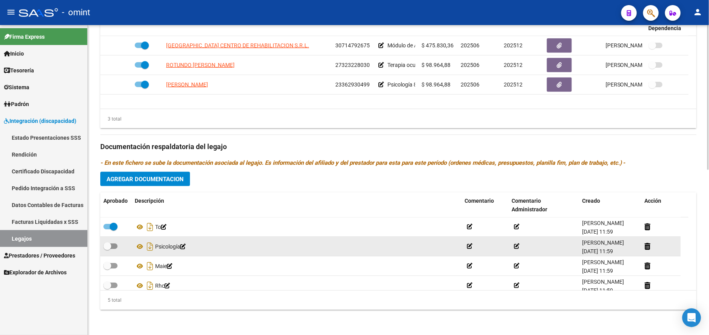
click at [110, 248] on span at bounding box center [107, 247] width 8 height 8
click at [107, 249] on input "checkbox" at bounding box center [107, 249] width 0 height 0
checkbox input "true"
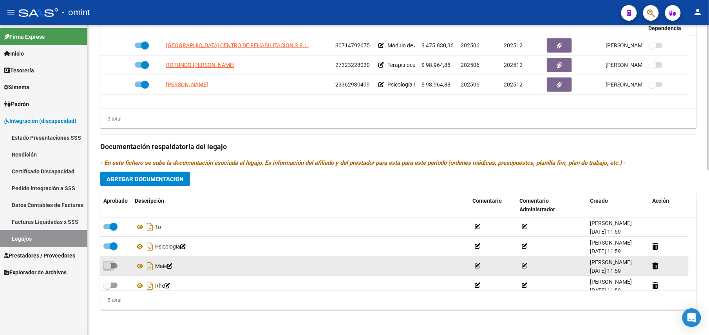
click at [111, 268] on span at bounding box center [110, 265] width 14 height 5
click at [107, 269] on input "checkbox" at bounding box center [107, 269] width 0 height 0
checkbox input "true"
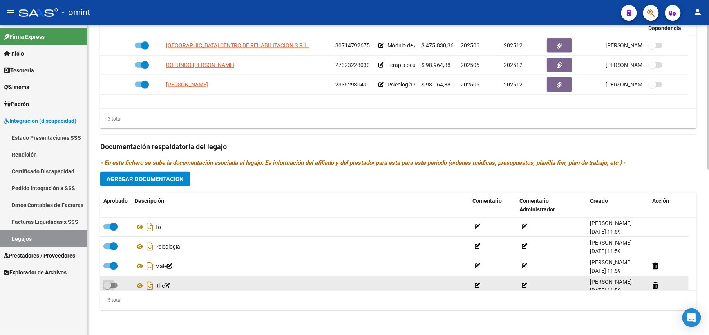
click at [112, 282] on label at bounding box center [110, 285] width 14 height 9
click at [107, 289] on input "checkbox" at bounding box center [107, 289] width 0 height 0
checkbox input "true"
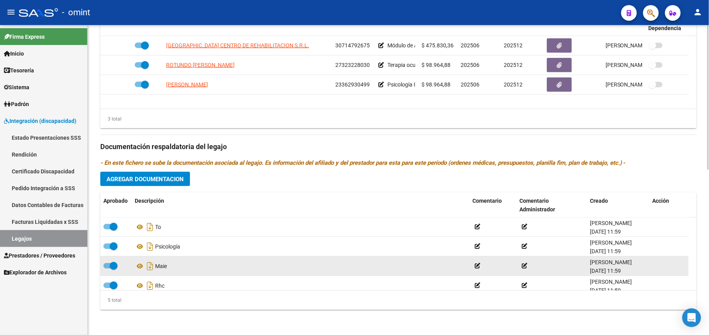
scroll to position [27, 0]
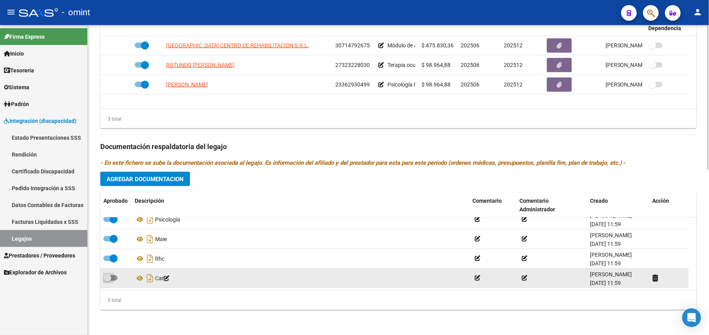
click at [112, 277] on span at bounding box center [110, 277] width 14 height 5
click at [107, 281] on input "checkbox" at bounding box center [107, 281] width 0 height 0
checkbox input "true"
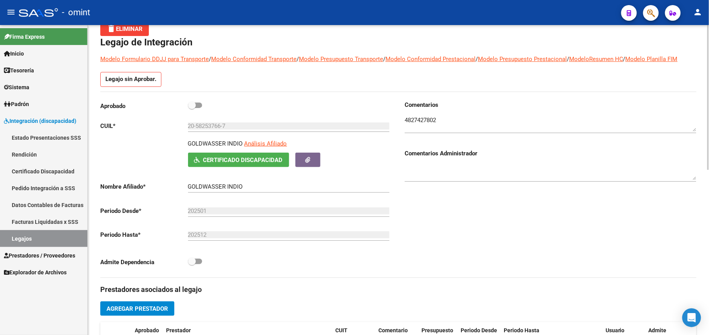
scroll to position [0, 0]
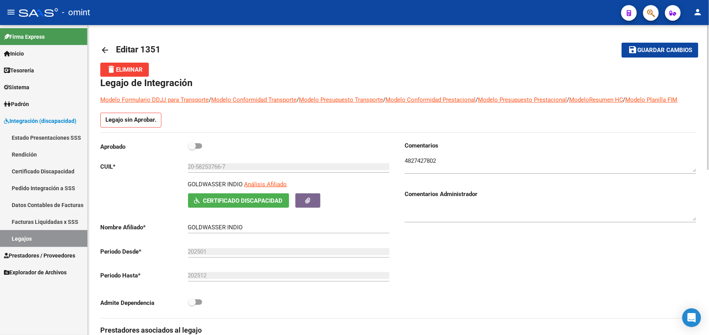
click at [193, 149] on span at bounding box center [192, 146] width 8 height 8
click at [192, 149] on input "checkbox" at bounding box center [191, 149] width 0 height 0
checkbox input "true"
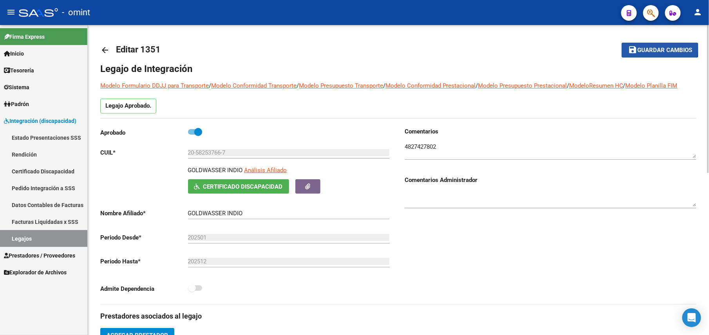
click at [656, 46] on button "save Guardar cambios" at bounding box center [659, 50] width 77 height 14
drag, startPoint x: 685, startPoint y: 44, endPoint x: 648, endPoint y: 63, distance: 41.7
click at [684, 44] on button "save Guardar cambios" at bounding box center [659, 50] width 77 height 14
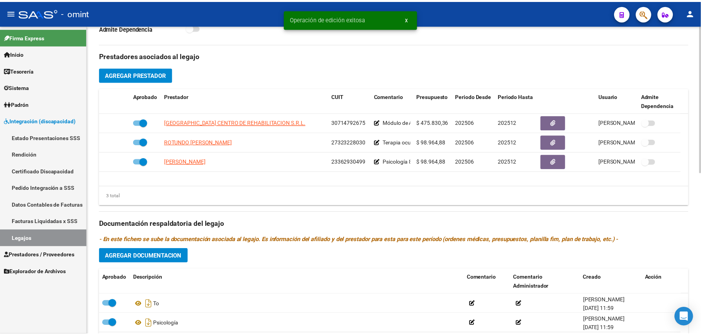
scroll to position [313, 0]
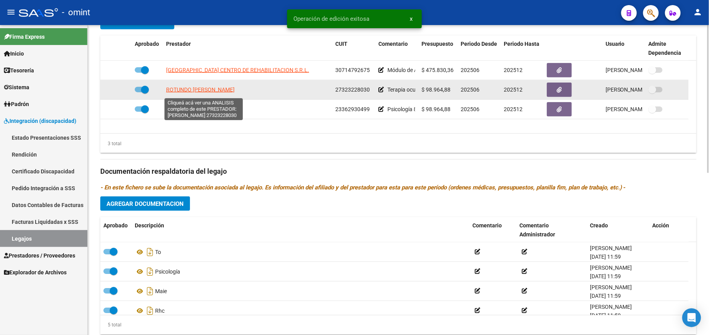
click at [221, 92] on span "ROTUNDO [PERSON_NAME]" at bounding box center [200, 90] width 69 height 6
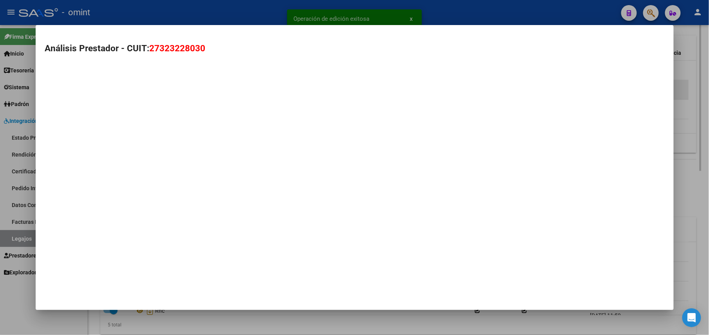
scroll to position [321, 0]
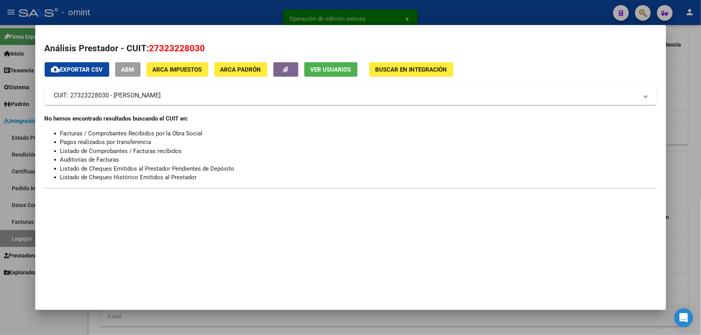
click at [336, 71] on span "Ver Usuarios" at bounding box center [330, 69] width 41 height 7
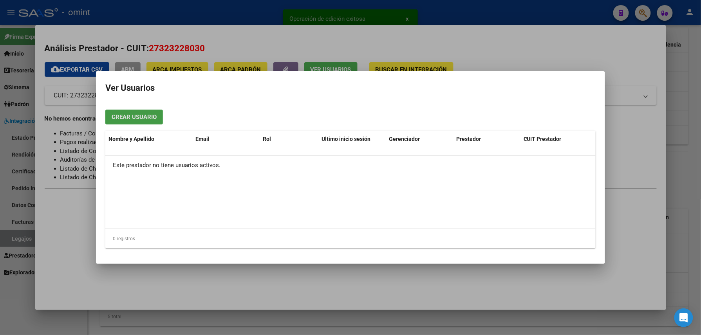
click at [433, 14] on div at bounding box center [350, 167] width 701 height 335
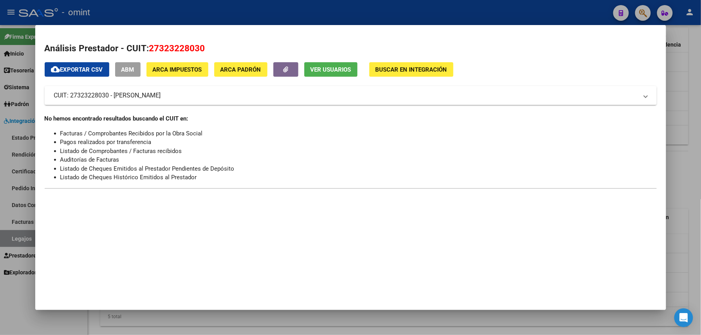
click at [433, 14] on div at bounding box center [350, 167] width 701 height 335
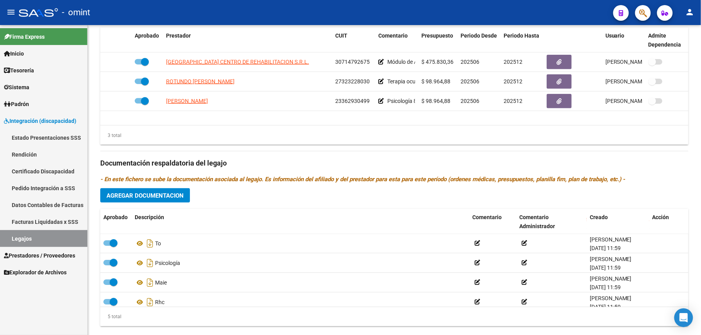
scroll to position [313, 0]
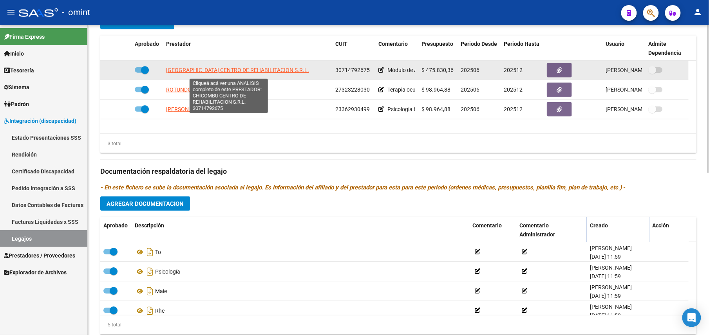
click at [240, 72] on span "[GEOGRAPHIC_DATA] CENTRO DE REHABILITACION S.R.L." at bounding box center [237, 70] width 143 height 6
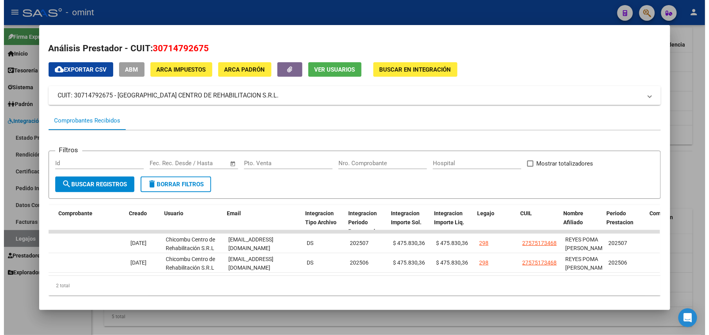
scroll to position [0, 815]
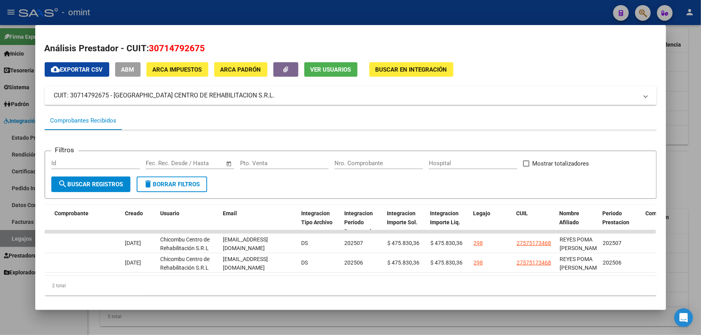
click at [448, 16] on div at bounding box center [350, 167] width 701 height 335
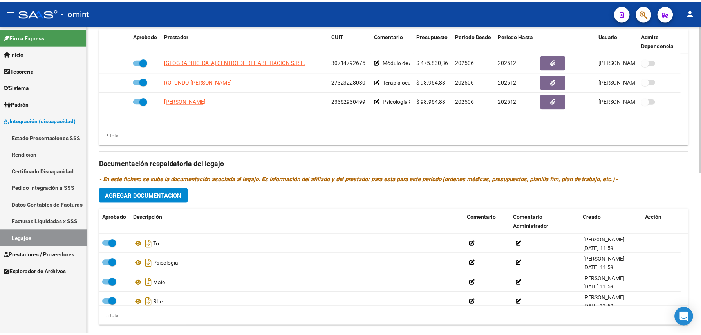
scroll to position [313, 0]
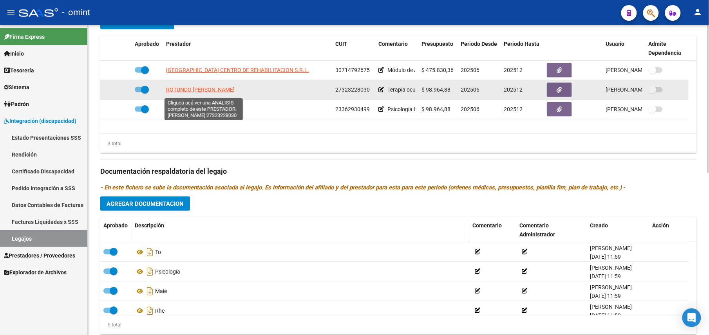
click at [210, 92] on span "ROTUNDO [PERSON_NAME]" at bounding box center [200, 90] width 69 height 6
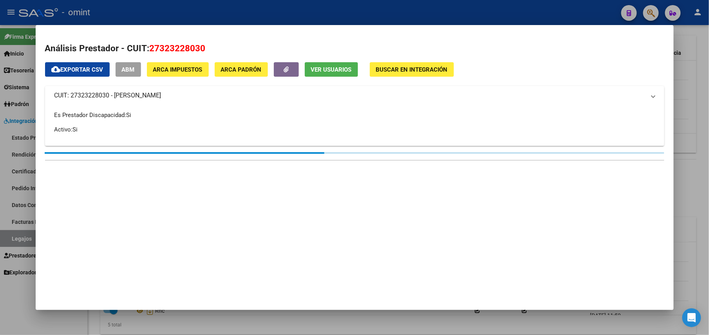
scroll to position [321, 0]
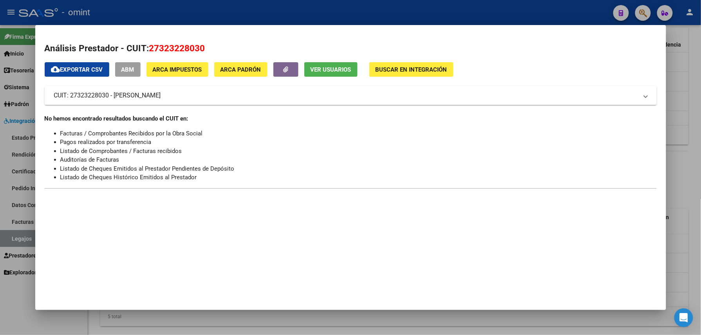
click at [355, 8] on div at bounding box center [350, 167] width 701 height 335
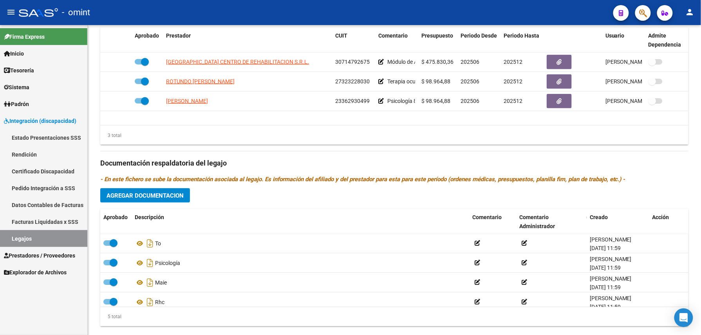
scroll to position [313, 0]
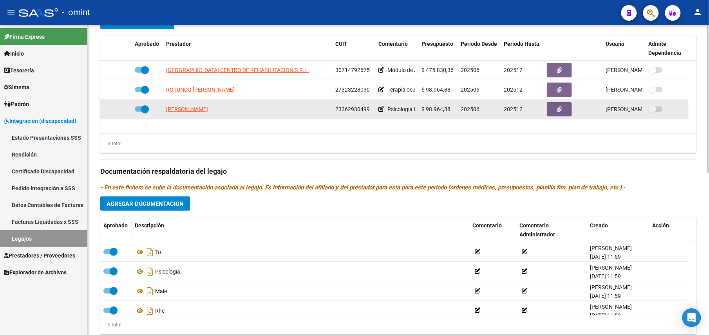
click at [212, 106] on datatable-body-cell "[PERSON_NAME]" at bounding box center [247, 109] width 169 height 19
click at [208, 106] on app-link-go-to "[PERSON_NAME]" at bounding box center [187, 109] width 42 height 9
click at [208, 109] on app-link-go-to "[PERSON_NAME]" at bounding box center [187, 109] width 42 height 9
click at [208, 110] on span "[PERSON_NAME]" at bounding box center [187, 109] width 42 height 6
type textarea "23362930499"
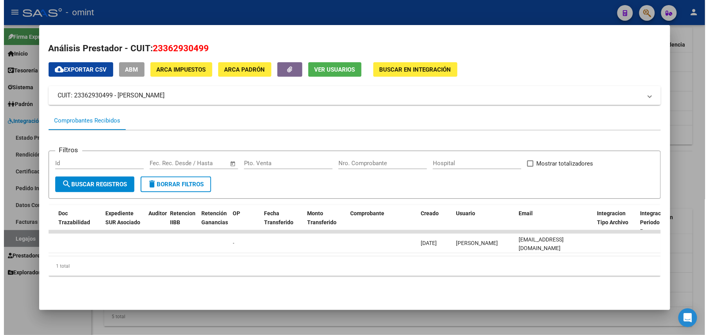
scroll to position [0, 0]
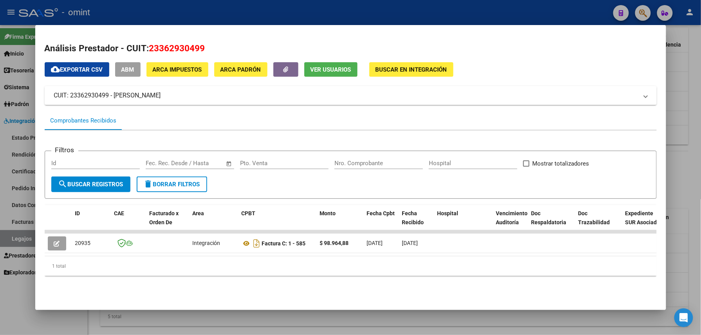
click at [178, 48] on span "23362930499" at bounding box center [177, 48] width 56 height 10
copy span "23362930499"
click at [233, 16] on div at bounding box center [350, 167] width 701 height 335
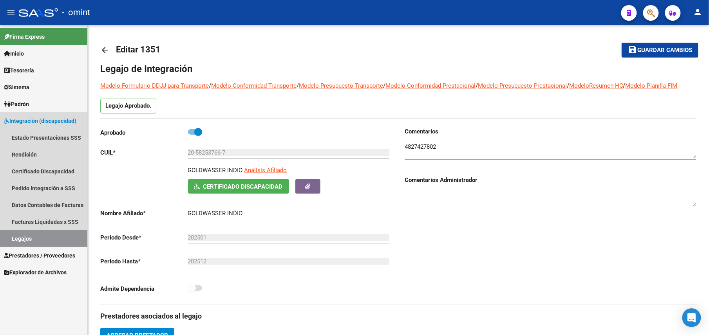
click at [14, 234] on link "Legajos" at bounding box center [43, 238] width 87 height 17
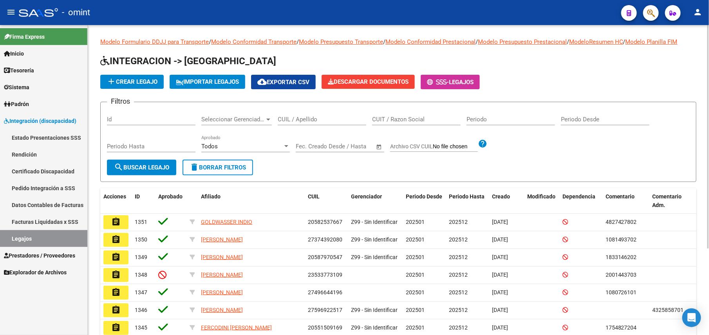
click at [312, 114] on div "CUIL / Apellido" at bounding box center [322, 116] width 88 height 17
paste input "Guala"
type input "Guala"
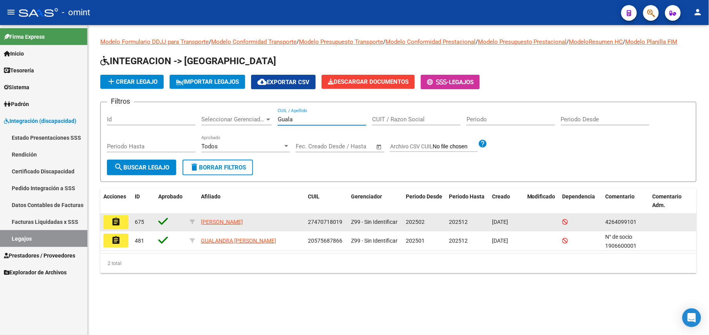
click at [121, 222] on button "assignment" at bounding box center [115, 222] width 25 height 14
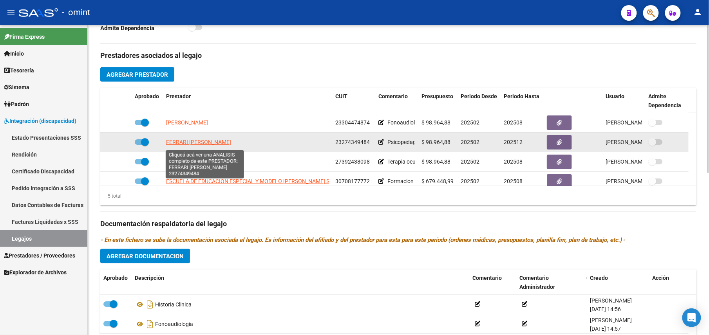
click at [215, 145] on span "FERRARI [PERSON_NAME]" at bounding box center [198, 142] width 65 height 6
type textarea "23274349484"
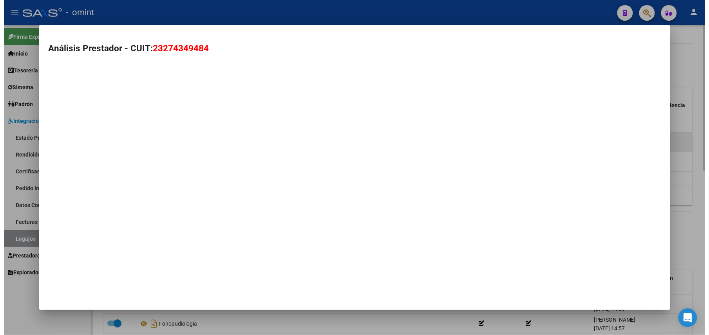
scroll to position [269, 0]
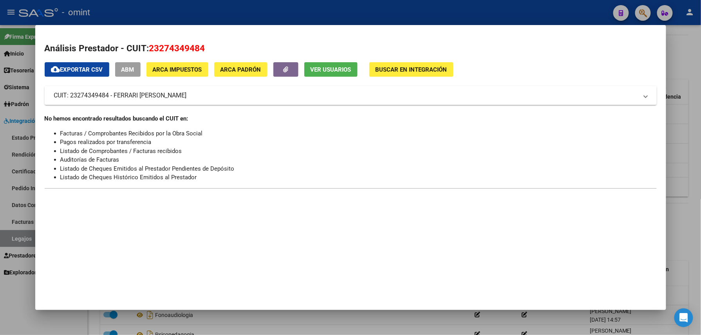
click at [328, 61] on div "Análisis Prestador - CUIT: 23274349484 cloud_download Exportar CSV ABM ARCA Imp…" at bounding box center [351, 119] width 612 height 155
click at [324, 66] on button "Ver Usuarios" at bounding box center [330, 69] width 53 height 14
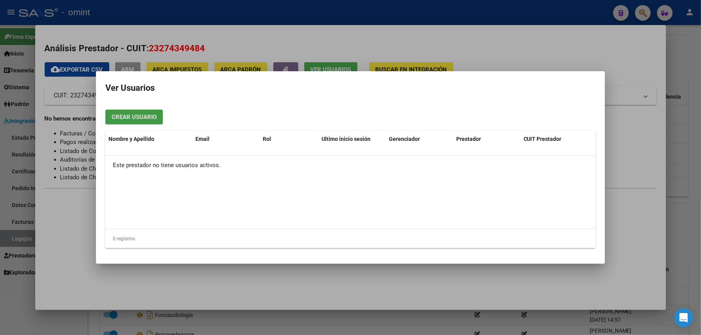
click at [314, 9] on div at bounding box center [350, 167] width 701 height 335
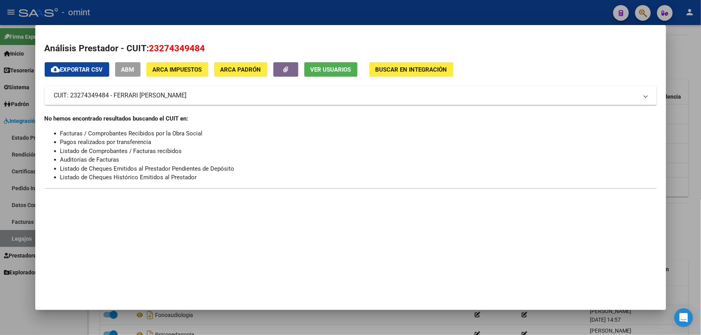
click at [314, 9] on div at bounding box center [350, 167] width 701 height 335
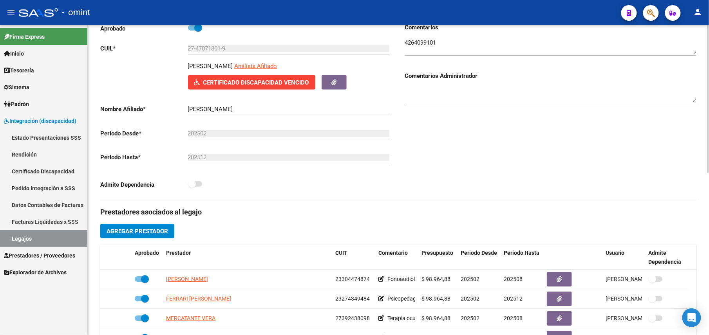
scroll to position [0, 0]
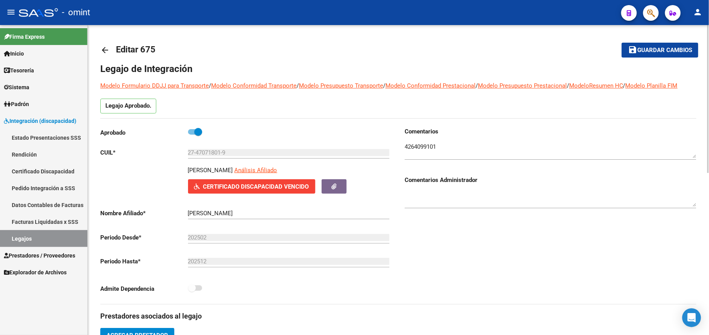
click at [103, 52] on mat-icon "arrow_back" at bounding box center [104, 49] width 9 height 9
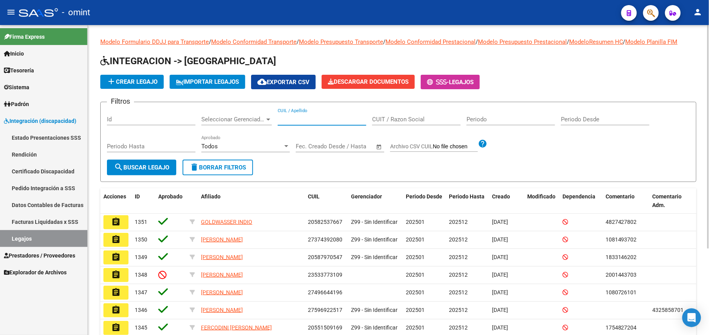
click at [321, 118] on input "CUIL / Apellido" at bounding box center [322, 119] width 88 height 7
paste input "GROSSO"
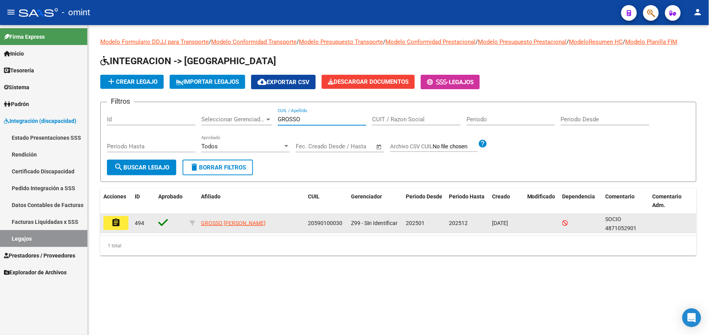
type input "GROSSO"
click at [114, 225] on mat-icon "assignment" at bounding box center [115, 222] width 9 height 9
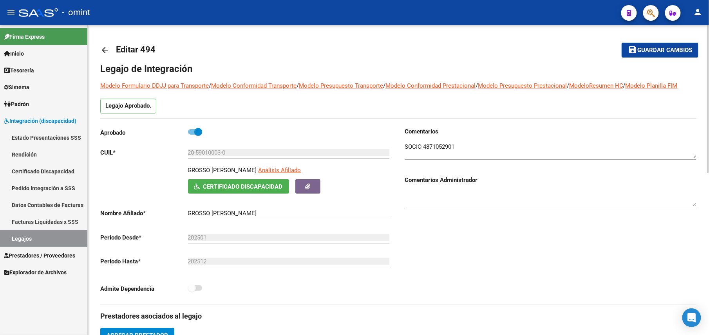
scroll to position [261, 0]
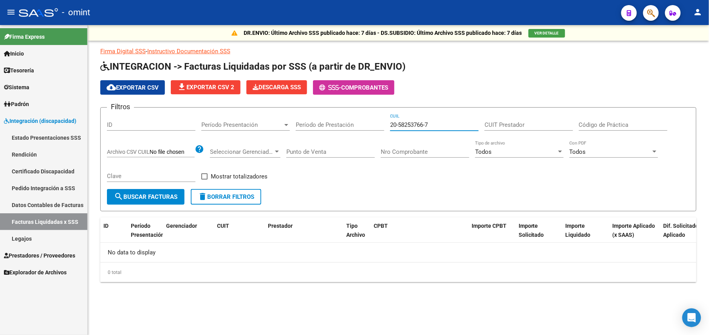
drag, startPoint x: 435, startPoint y: 121, endPoint x: 334, endPoint y: 128, distance: 100.8
click at [334, 128] on div "Filtros ID Período Presentación Período Presentación Período de Prestación 20-5…" at bounding box center [398, 151] width 583 height 75
type input "27-31205596-7"
drag, startPoint x: 428, startPoint y: 124, endPoint x: 363, endPoint y: 126, distance: 64.2
click at [350, 126] on div "Filtros ID Período Presentación Período Presentación Período de Prestación 27-3…" at bounding box center [398, 151] width 583 height 75
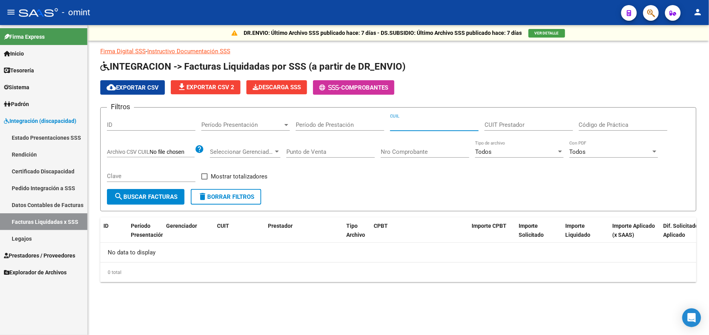
click at [524, 124] on input "CUIT Prestador" at bounding box center [528, 124] width 88 height 7
paste input "27-31205596-7"
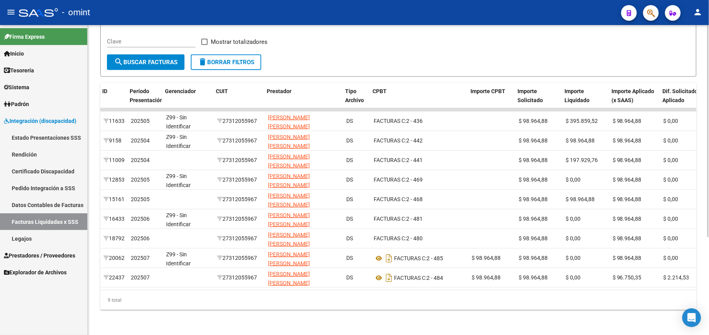
scroll to position [0, 285]
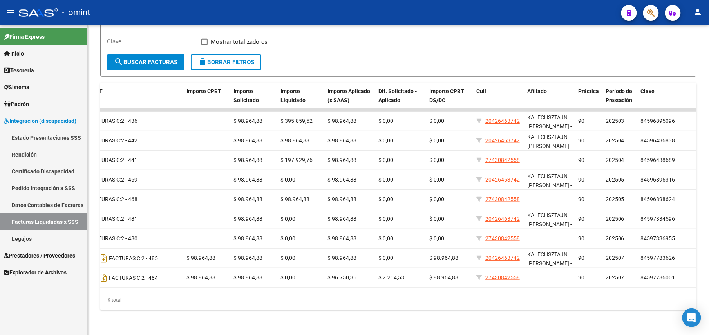
type input "27-31205596-7"
click at [34, 81] on link "Sistema" at bounding box center [43, 87] width 87 height 17
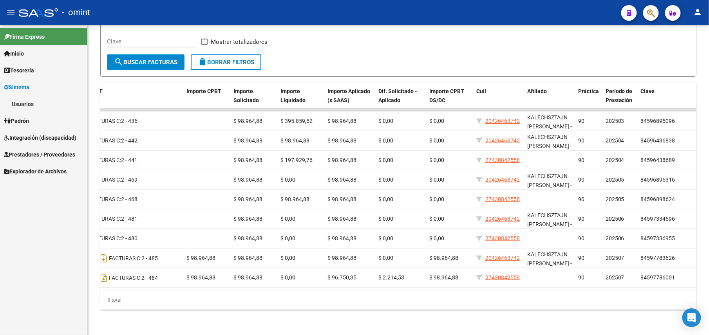
click at [49, 104] on link "Usuarios" at bounding box center [43, 104] width 87 height 17
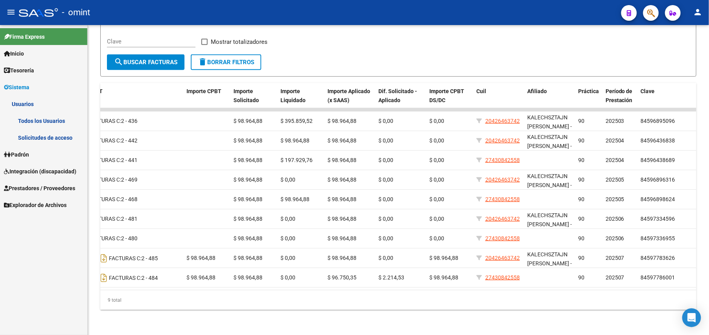
click at [44, 138] on link "Solicitudes de acceso" at bounding box center [43, 137] width 87 height 17
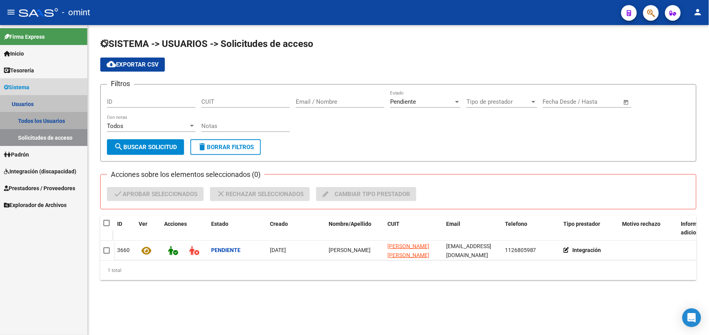
click at [65, 117] on link "Todos los Usuarios" at bounding box center [43, 120] width 87 height 17
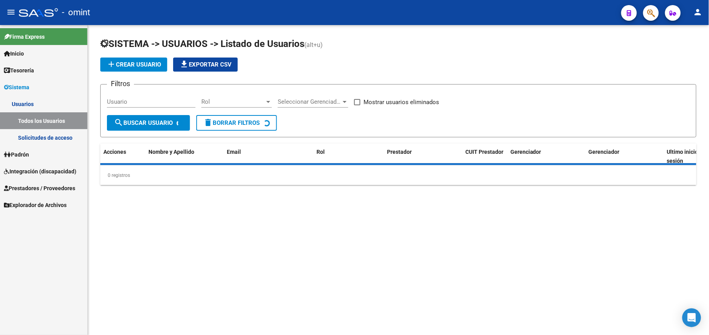
click at [143, 102] on input "Usuario" at bounding box center [151, 101] width 88 height 7
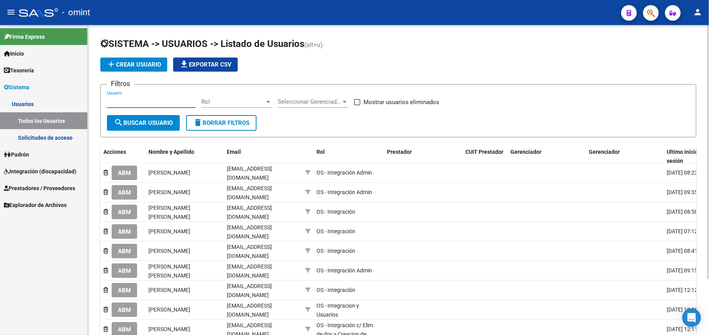
paste input "23362930499"
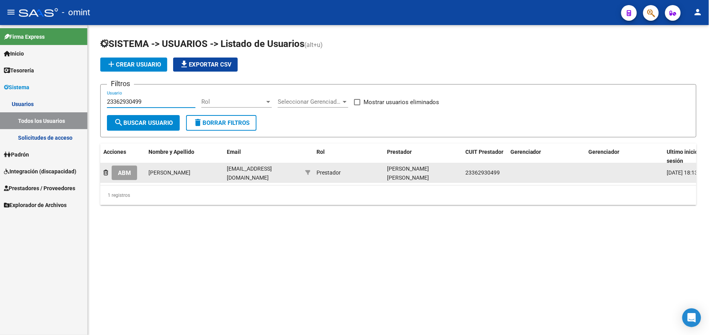
type input "23362930499"
click at [127, 166] on button "ABM" at bounding box center [124, 173] width 25 height 14
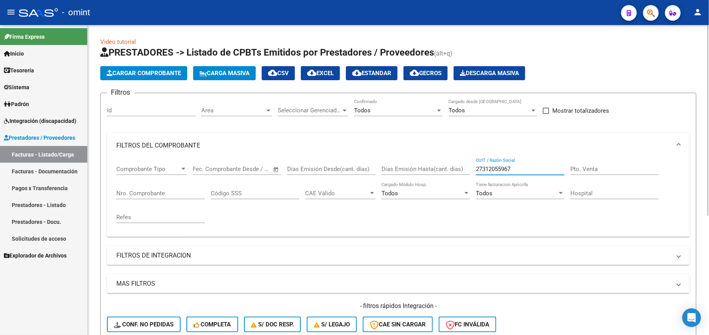
drag, startPoint x: 528, startPoint y: 170, endPoint x: 438, endPoint y: 170, distance: 90.4
click at [438, 170] on div "Comprobante Tipo Comprobante Tipo Fecha inicio – Fecha fin Fec. Comprobante Des…" at bounding box center [398, 194] width 564 height 72
paste input "3362930499"
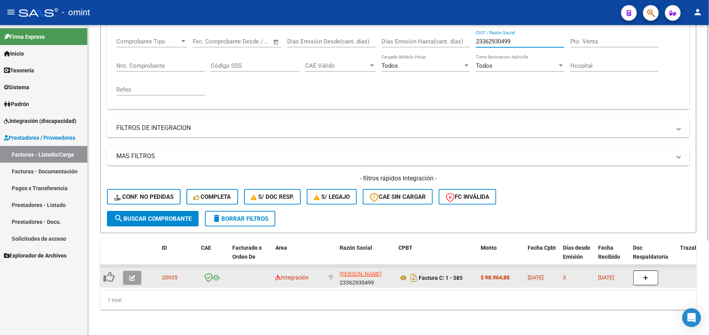
type input "23362930499"
click at [133, 275] on icon "button" at bounding box center [132, 278] width 6 height 6
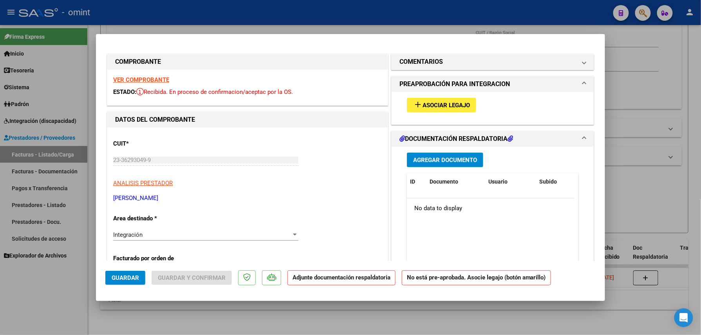
click at [147, 77] on strong "VER COMPROBANTE" at bounding box center [141, 79] width 56 height 7
click at [431, 105] on span "Asociar Legajo" at bounding box center [445, 105] width 47 height 7
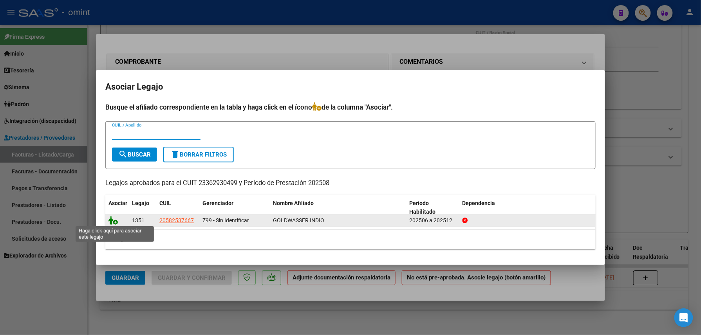
click at [113, 223] on icon at bounding box center [112, 220] width 9 height 9
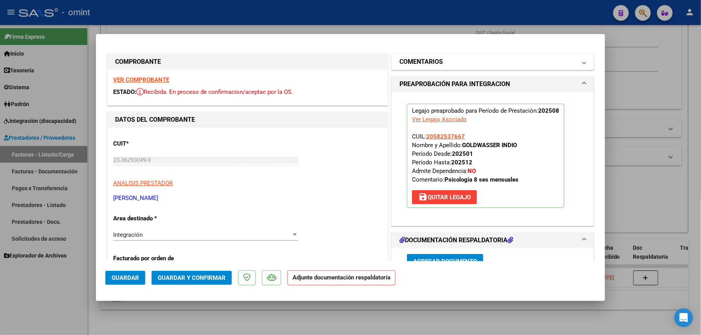
click at [419, 63] on h1 "COMENTARIOS" at bounding box center [420, 61] width 43 height 9
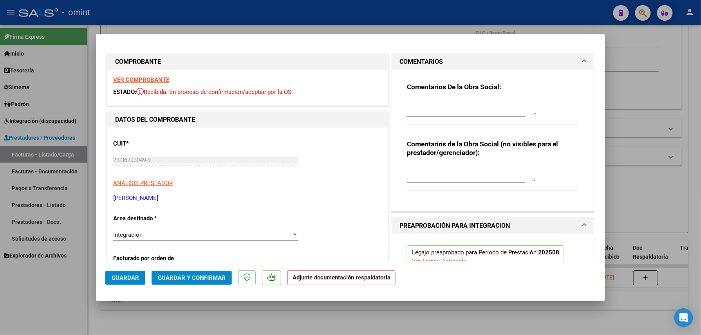
click at [435, 108] on textarea at bounding box center [471, 107] width 129 height 16
click at [478, 99] on textarea at bounding box center [471, 107] width 129 height 16
paste textarea "Falta adjuntar planilla de asistencia, por favor subir a la brevedad para poder…"
type textarea "Falta adjuntar planilla de asistencia, por favor subir a la brevedad para poder…"
click at [130, 282] on button "Guardar" at bounding box center [125, 278] width 40 height 14
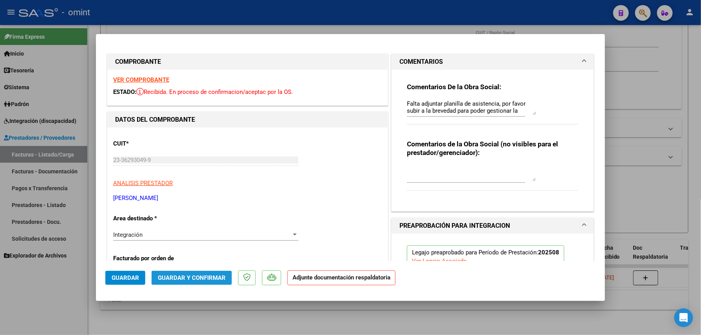
click at [213, 280] on span "Guardar y Confirmar" at bounding box center [192, 277] width 68 height 7
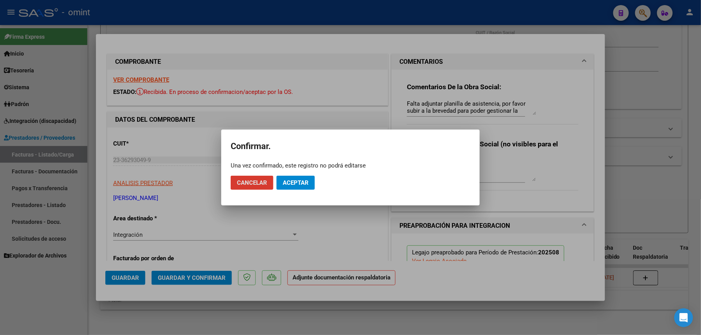
click at [305, 184] on span "Aceptar" at bounding box center [296, 182] width 26 height 7
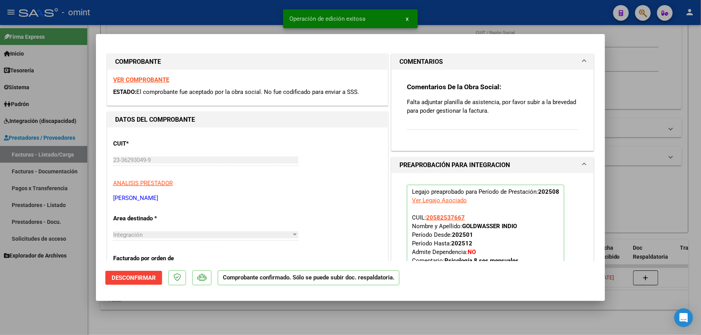
click at [235, 319] on div at bounding box center [350, 167] width 701 height 335
type input "$ 0,00"
